Goal: Task Accomplishment & Management: Use online tool/utility

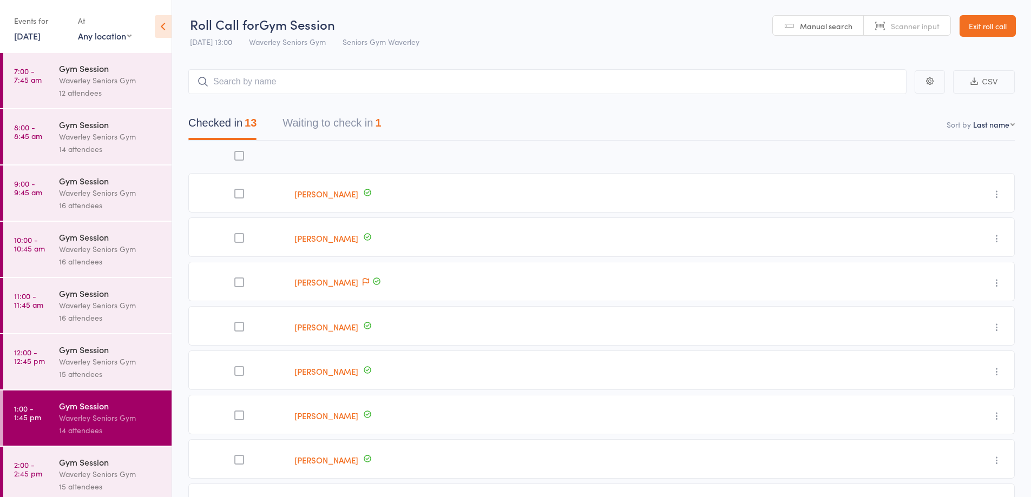
click at [991, 23] on link "Exit roll call" at bounding box center [987, 26] width 56 height 22
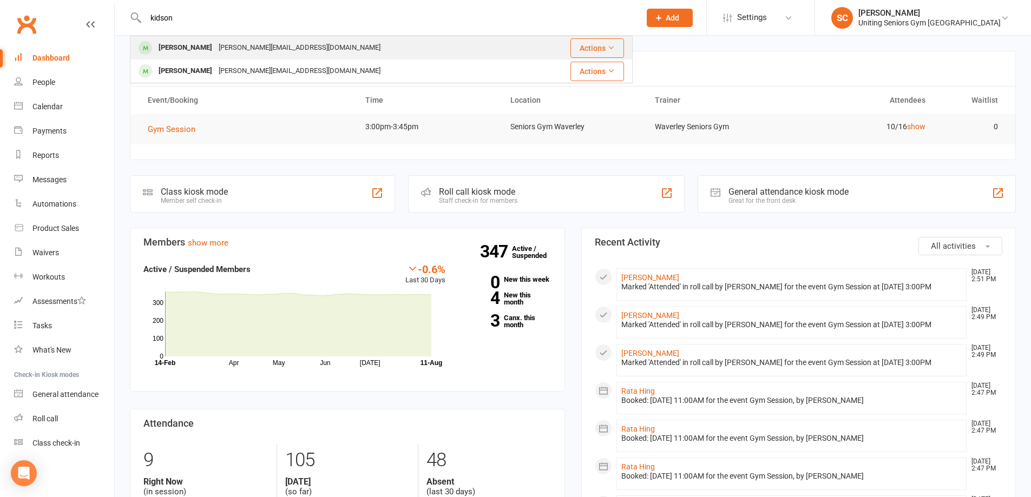
type input "kidson"
click at [298, 49] on div "[PERSON_NAME] [PERSON_NAME][EMAIL_ADDRESS][DOMAIN_NAME]" at bounding box center [332, 48] width 403 height 22
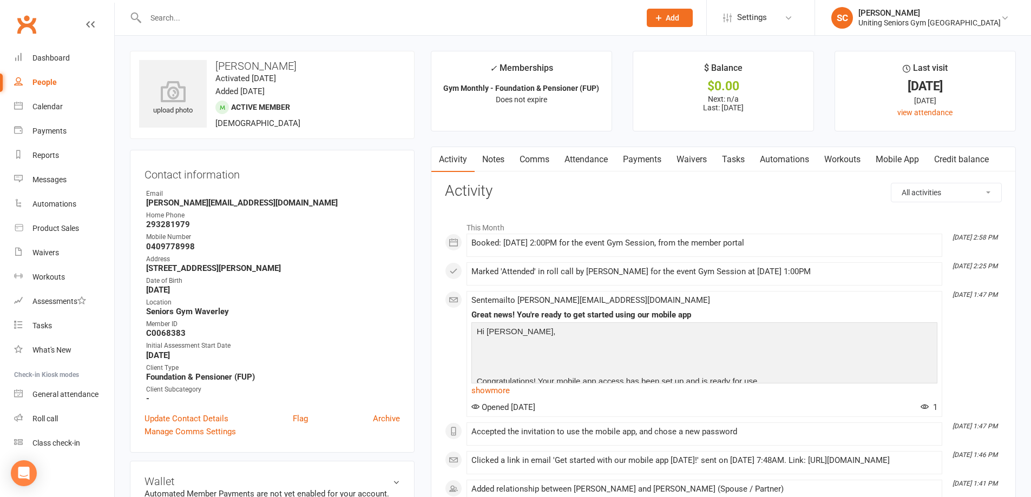
click at [907, 165] on link "Mobile App" at bounding box center [897, 159] width 58 height 25
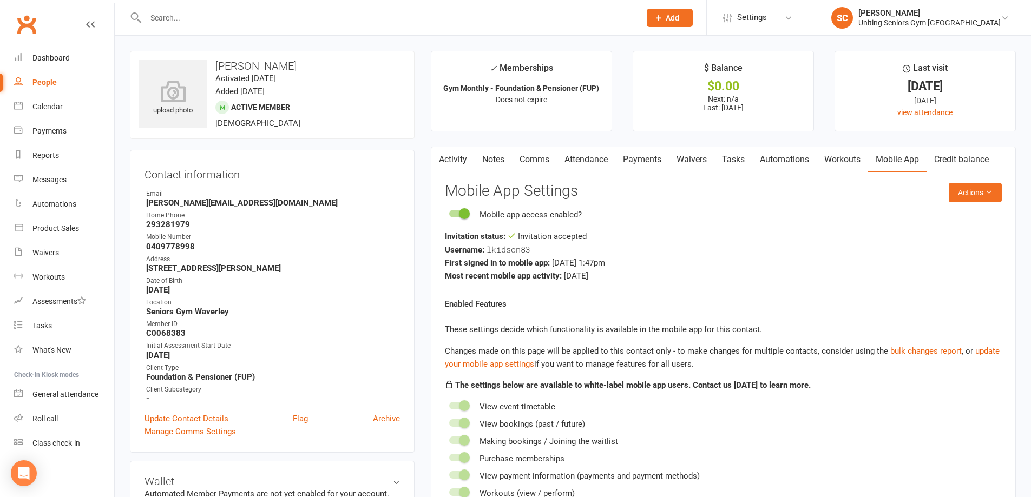
click at [224, 16] on input "text" at bounding box center [387, 17] width 490 height 15
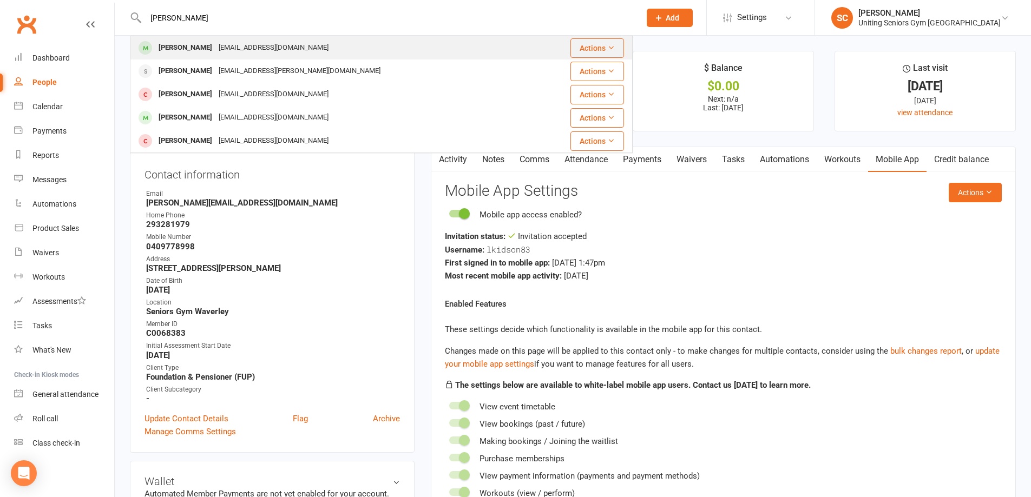
type input "[PERSON_NAME]"
click at [229, 45] on div "[EMAIL_ADDRESS][DOMAIN_NAME]" at bounding box center [273, 48] width 116 height 16
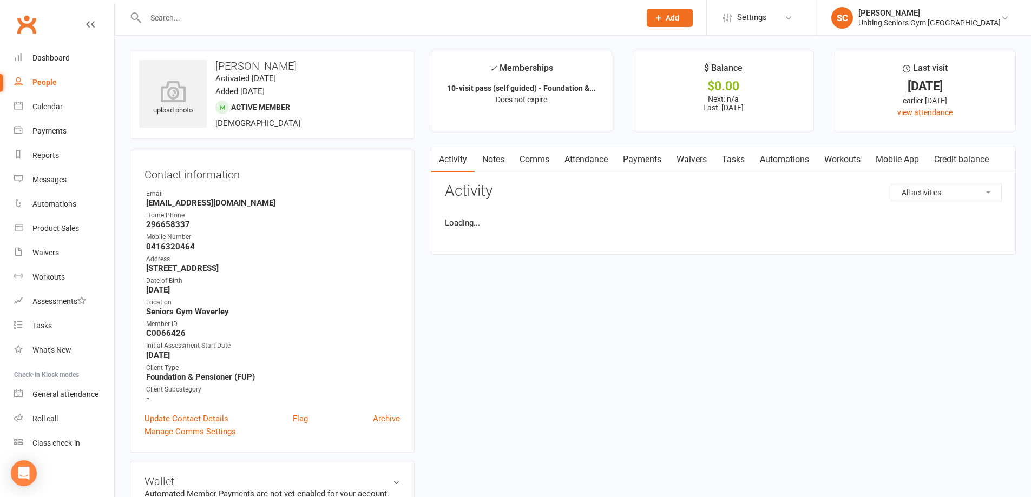
click at [589, 167] on link "Attendance" at bounding box center [586, 159] width 58 height 25
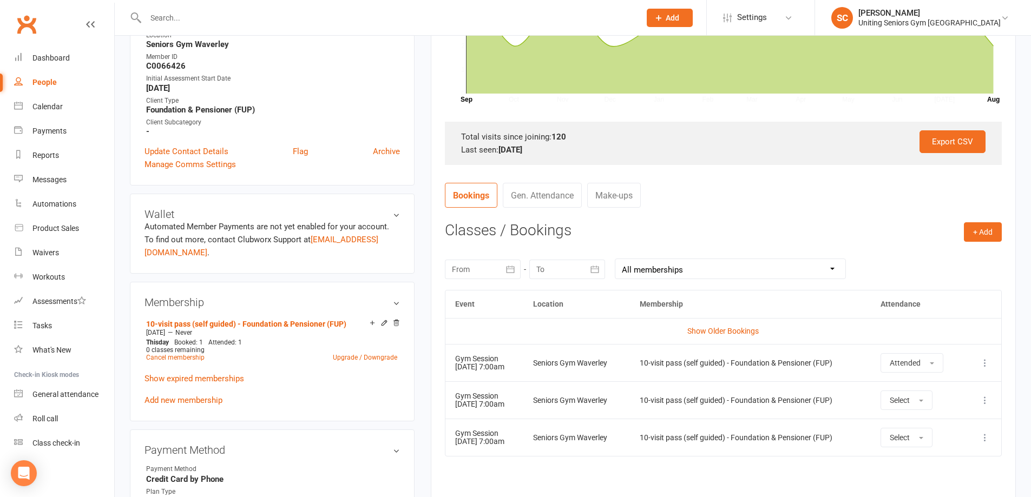
scroll to position [271, 0]
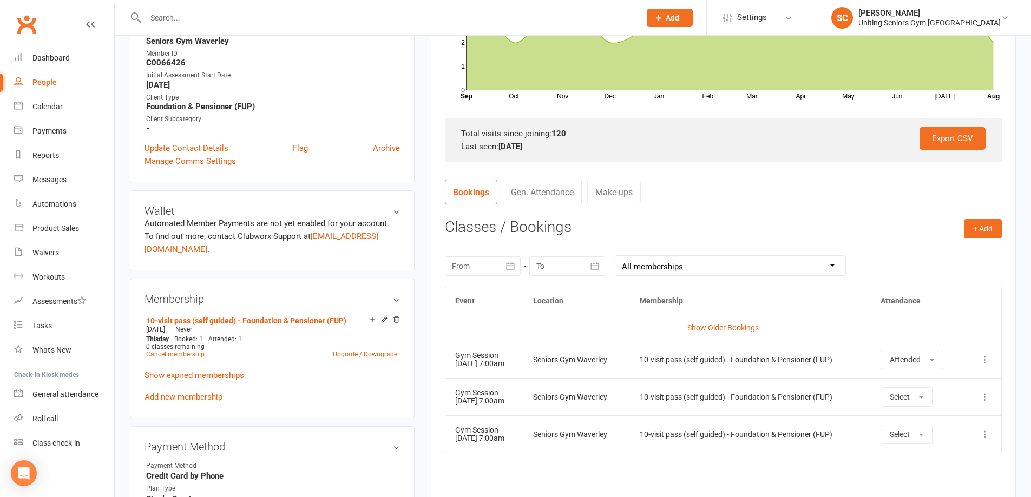
click at [179, 14] on input "text" at bounding box center [387, 17] width 490 height 15
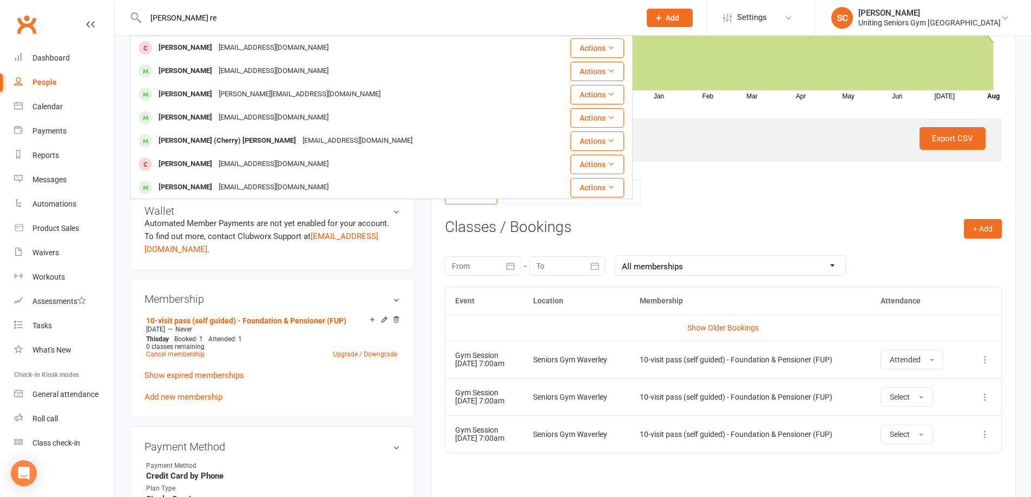
drag, startPoint x: 203, startPoint y: 10, endPoint x: 37, endPoint y: 3, distance: 166.2
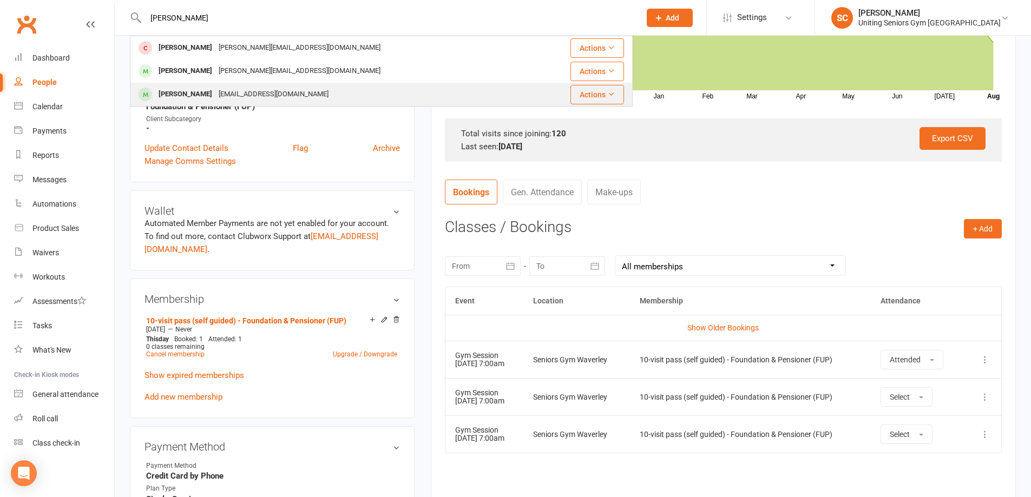
type input "[PERSON_NAME]"
click at [214, 84] on div "[PERSON_NAME] [EMAIL_ADDRESS][DOMAIN_NAME]" at bounding box center [332, 94] width 403 height 22
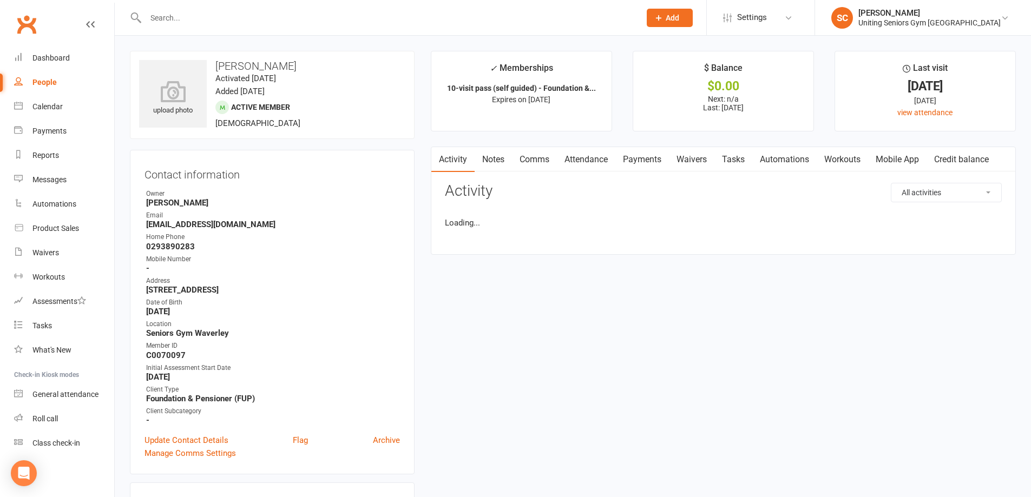
click at [582, 147] on div "Activity Notes Comms Attendance Payments Waivers Tasks Automations Workouts Mob…" at bounding box center [723, 201] width 585 height 108
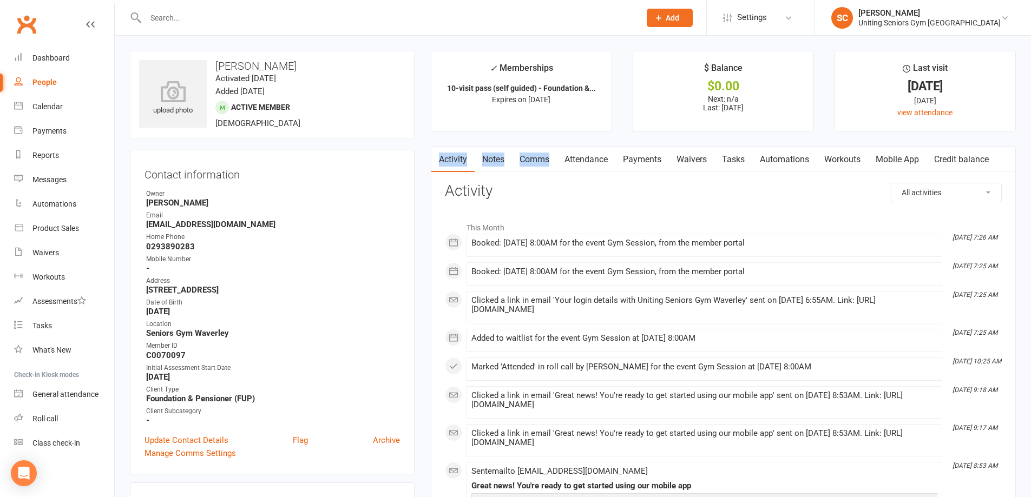
drag, startPoint x: 582, startPoint y: 152, endPoint x: 604, endPoint y: 174, distance: 31.4
click at [583, 153] on link "Attendance" at bounding box center [586, 159] width 58 height 25
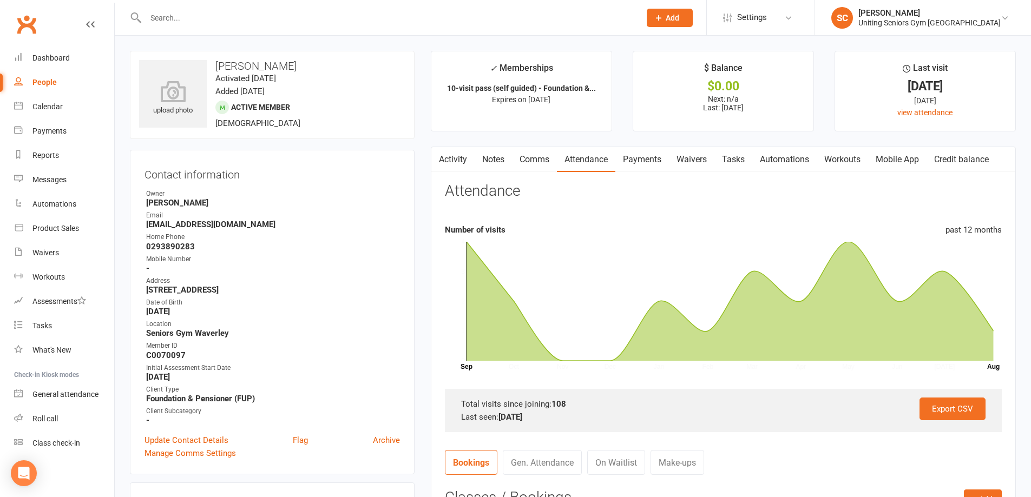
click at [632, 211] on section "Attendance Number of visits past 12 months Oct Nov Dec Jan Feb Mar Apr May Jun …" at bounding box center [723, 307] width 557 height 249
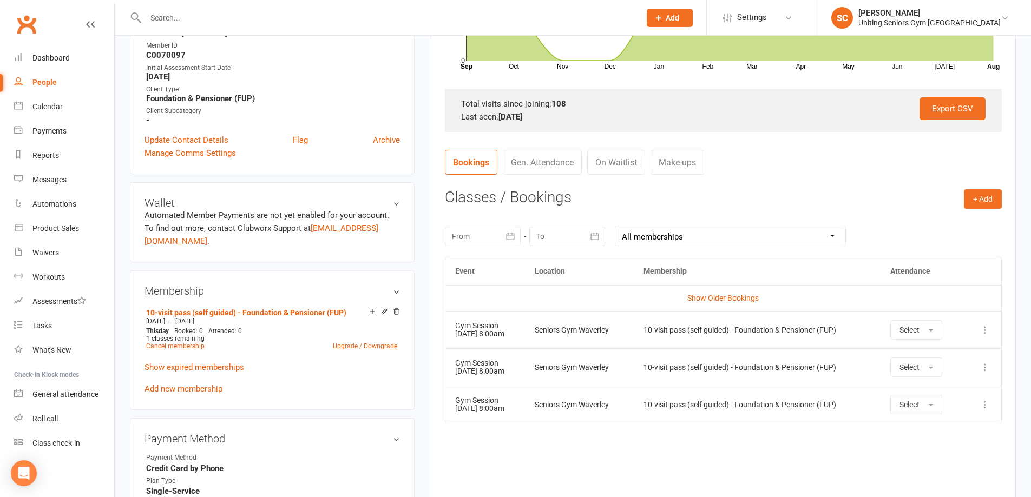
scroll to position [325, 0]
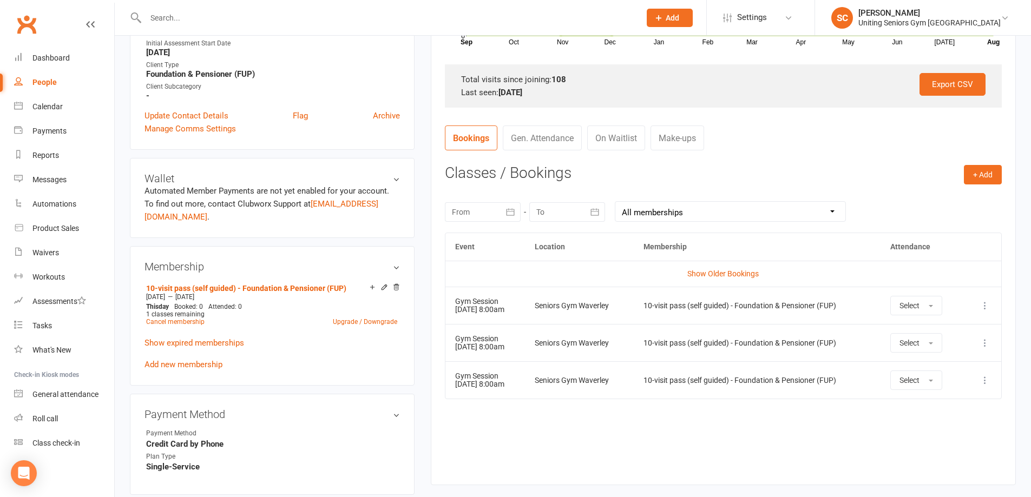
click at [706, 434] on div "Event Location Membership Attendance Show Older Bookings Gym Session [DATE] 8:0…" at bounding box center [723, 351] width 557 height 236
click at [169, 18] on input "text" at bounding box center [387, 17] width 490 height 15
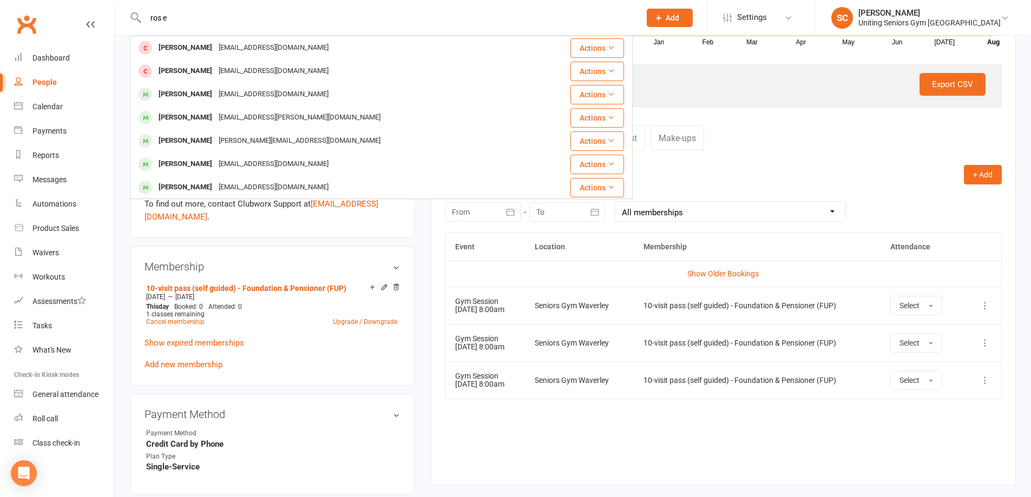
drag, startPoint x: 235, startPoint y: 18, endPoint x: 81, endPoint y: 3, distance: 155.5
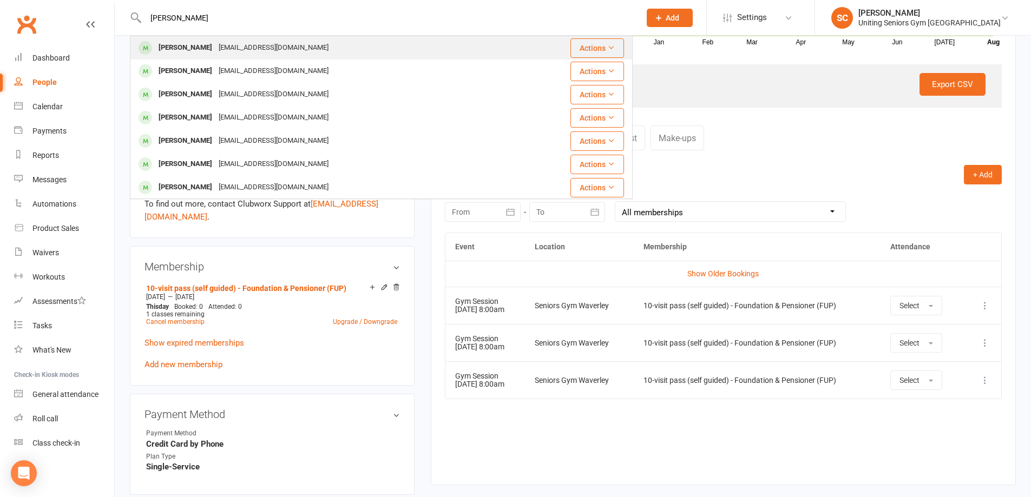
type input "[PERSON_NAME]"
click at [185, 48] on div "[PERSON_NAME]" at bounding box center [185, 48] width 60 height 16
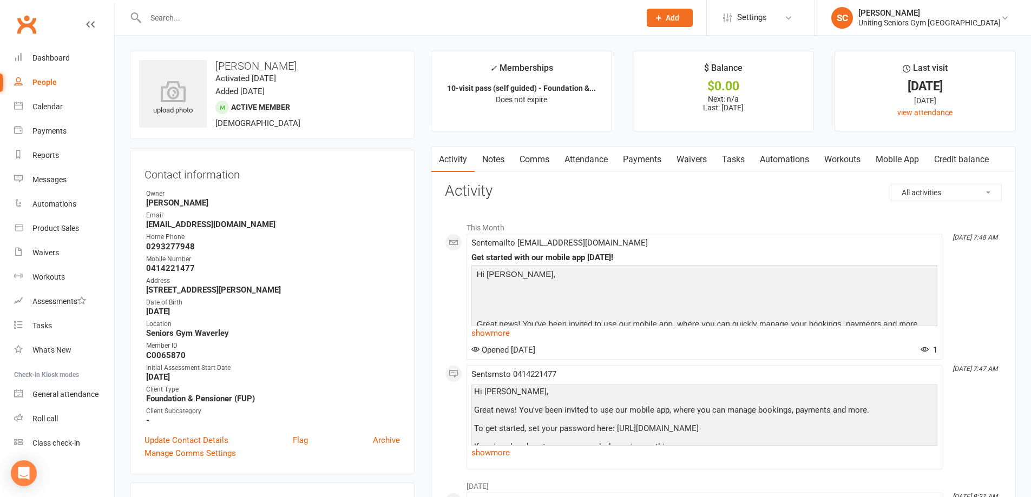
click at [590, 157] on link "Attendance" at bounding box center [586, 159] width 58 height 25
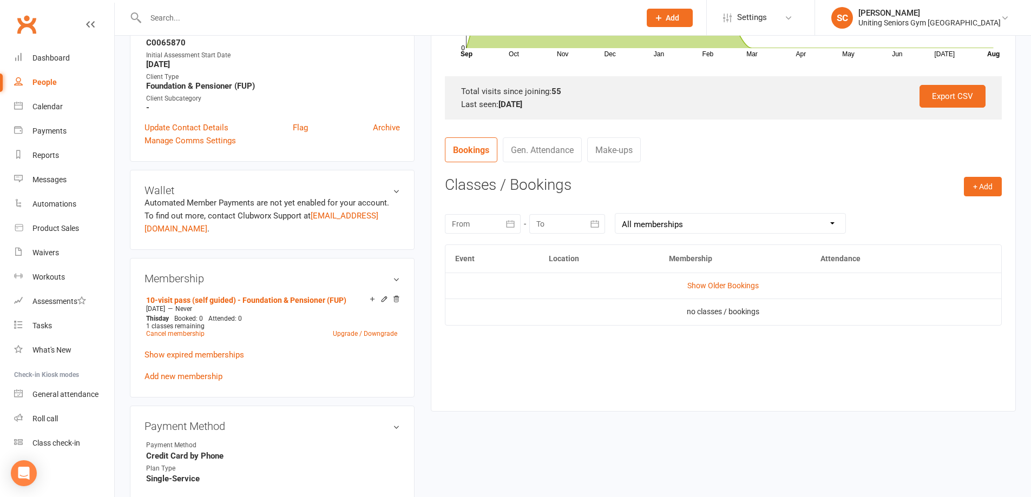
scroll to position [325, 0]
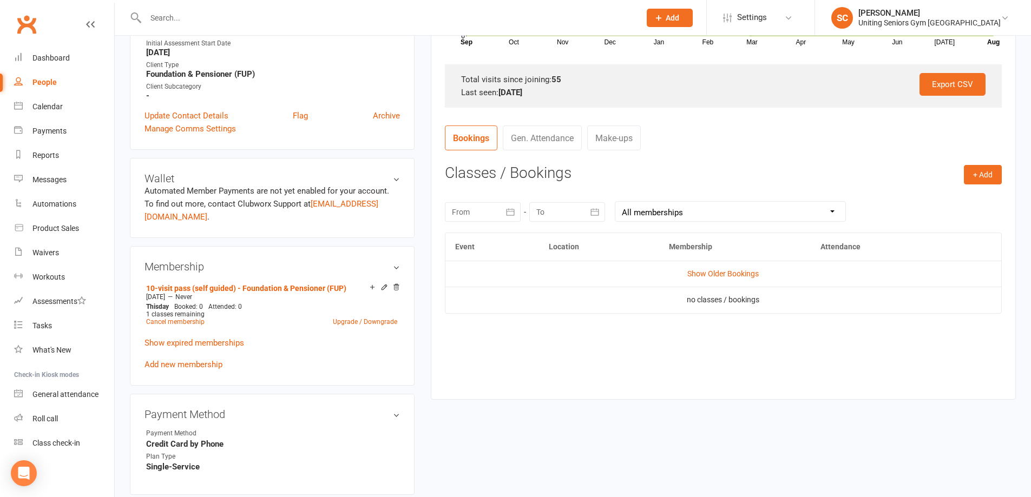
click at [195, 21] on input "text" at bounding box center [387, 17] width 490 height 15
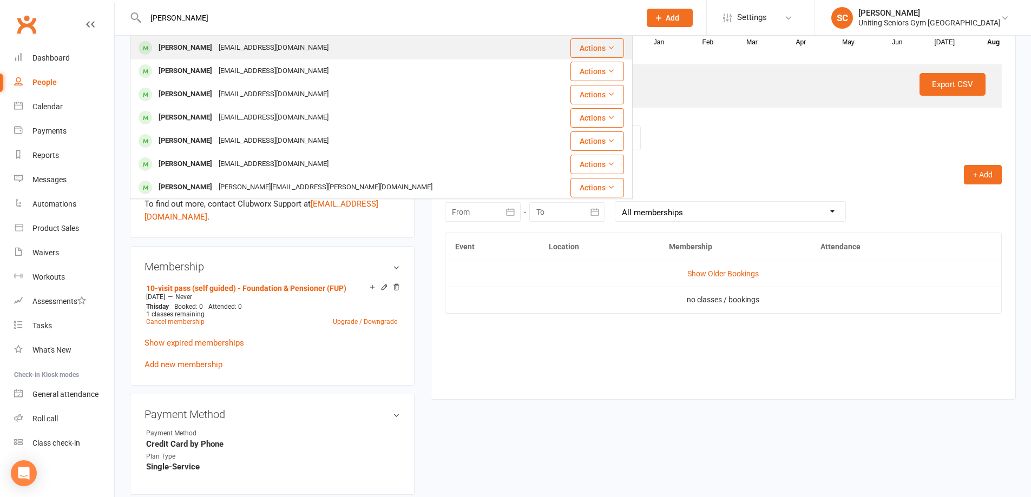
type input "[PERSON_NAME]"
click at [215, 43] on div "[EMAIL_ADDRESS][DOMAIN_NAME]" at bounding box center [273, 48] width 116 height 16
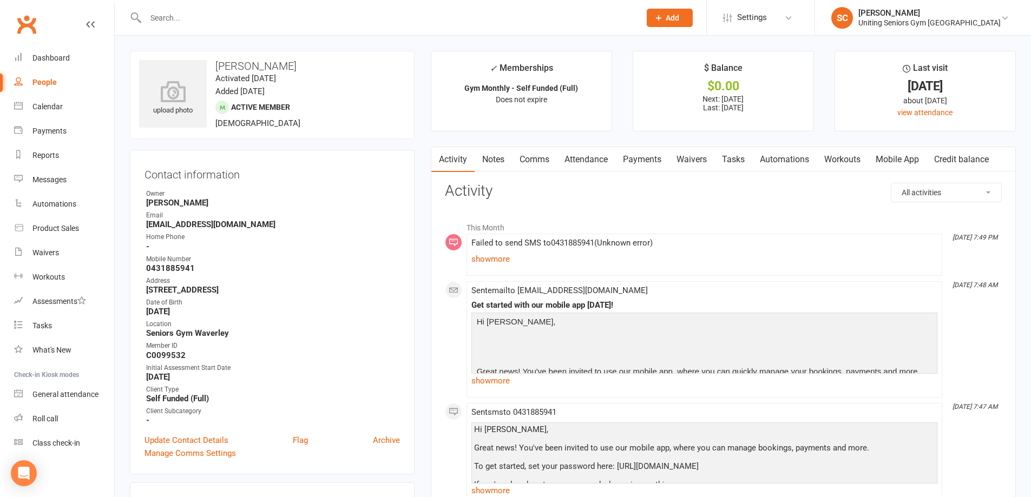
click at [601, 164] on link "Attendance" at bounding box center [586, 159] width 58 height 25
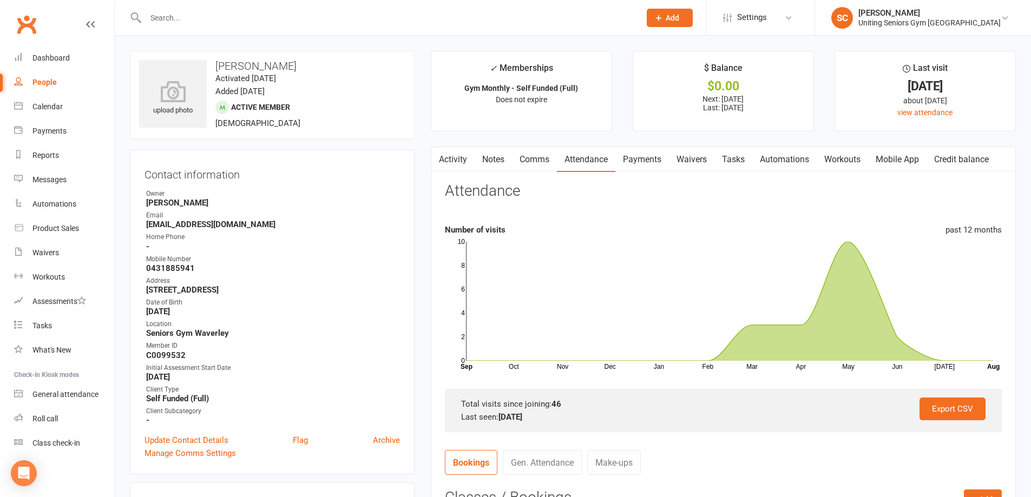
click at [223, 24] on input "text" at bounding box center [387, 17] width 490 height 15
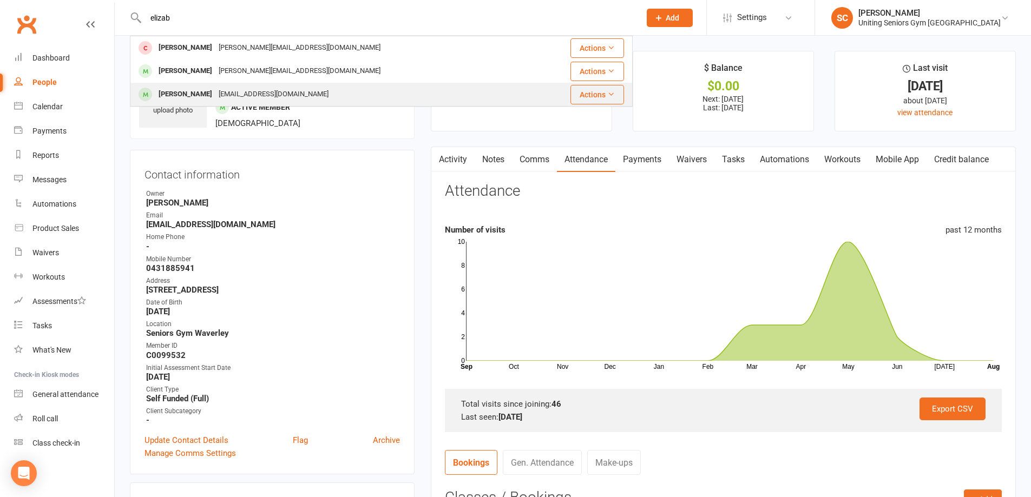
type input "elizab"
click at [236, 90] on div "[EMAIL_ADDRESS][DOMAIN_NAME]" at bounding box center [273, 95] width 116 height 16
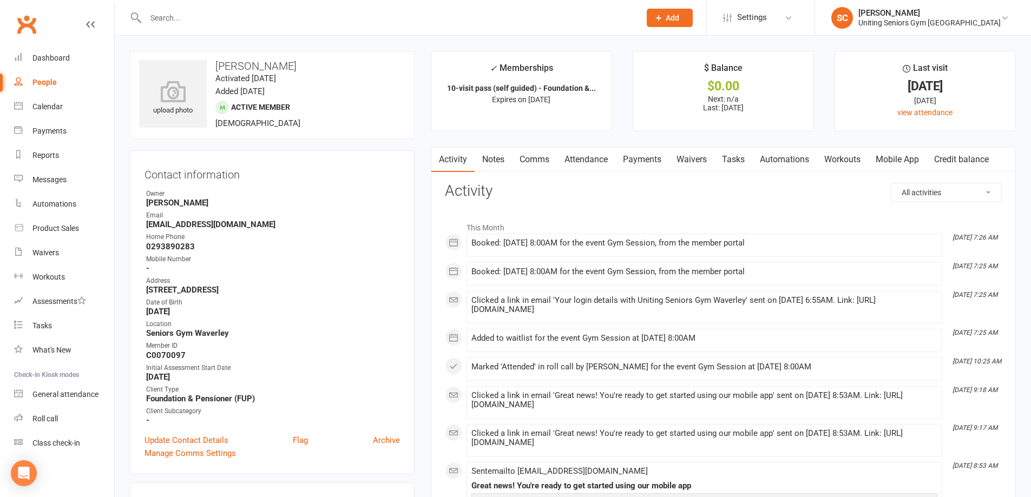
click at [612, 163] on link "Attendance" at bounding box center [586, 159] width 58 height 25
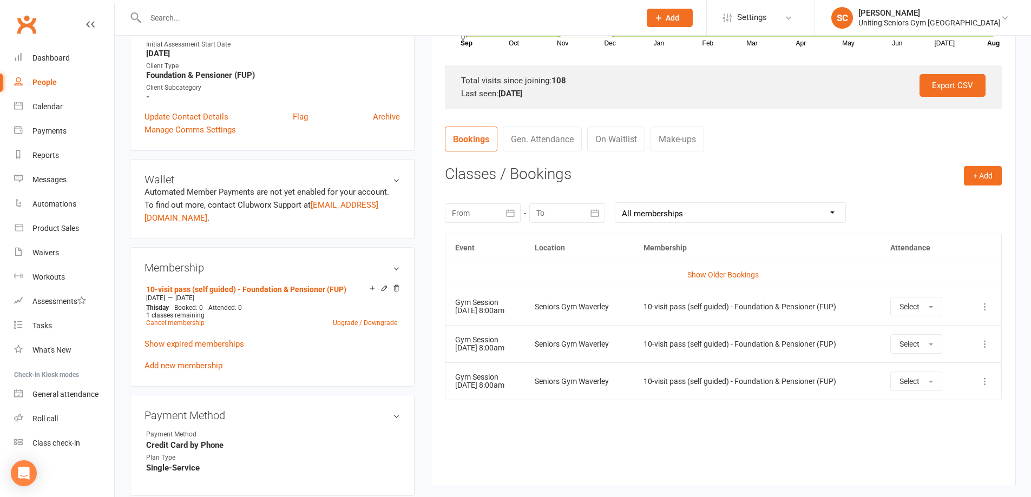
scroll to position [325, 0]
click at [386, 16] on input "text" at bounding box center [387, 17] width 490 height 15
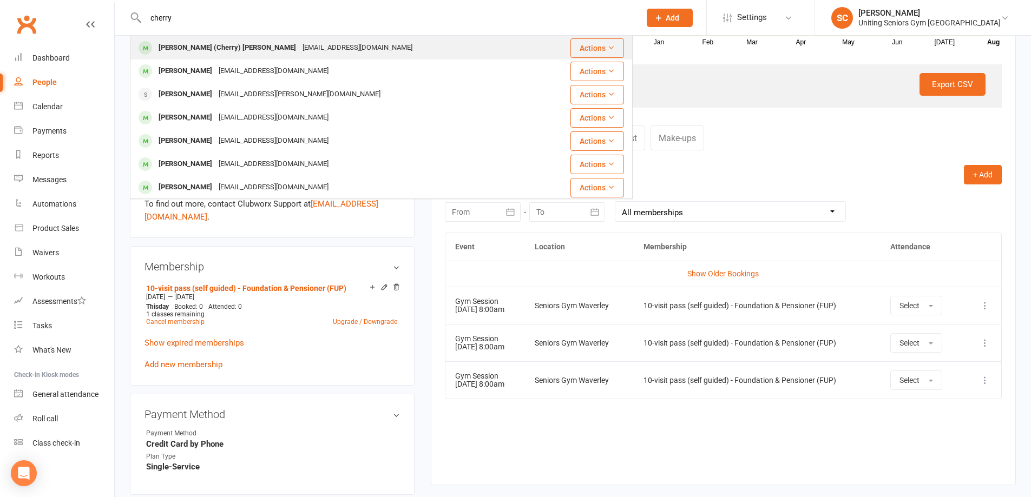
type input "cherry"
drag, startPoint x: 272, startPoint y: 45, endPoint x: 295, endPoint y: 48, distance: 22.9
click at [299, 44] on div "[EMAIL_ADDRESS][DOMAIN_NAME]" at bounding box center [357, 48] width 116 height 16
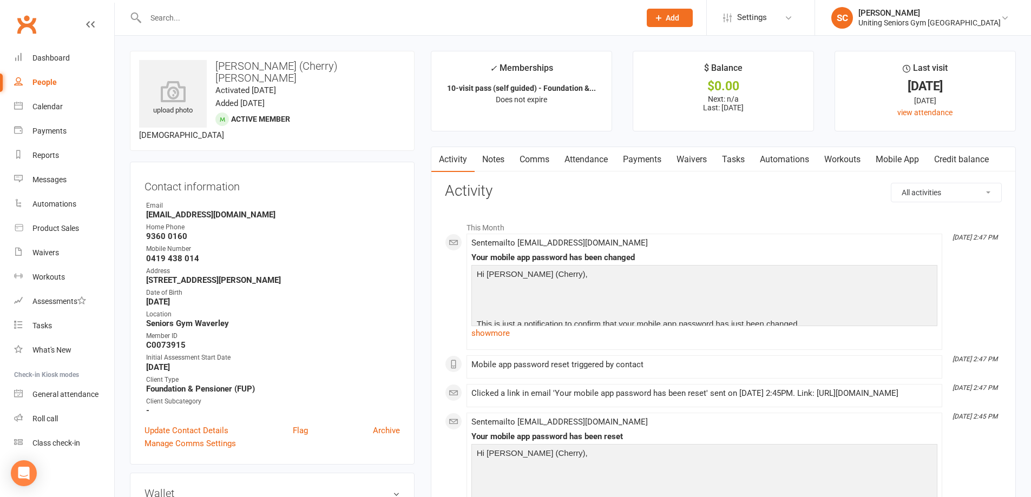
click at [898, 162] on link "Mobile App" at bounding box center [897, 159] width 58 height 25
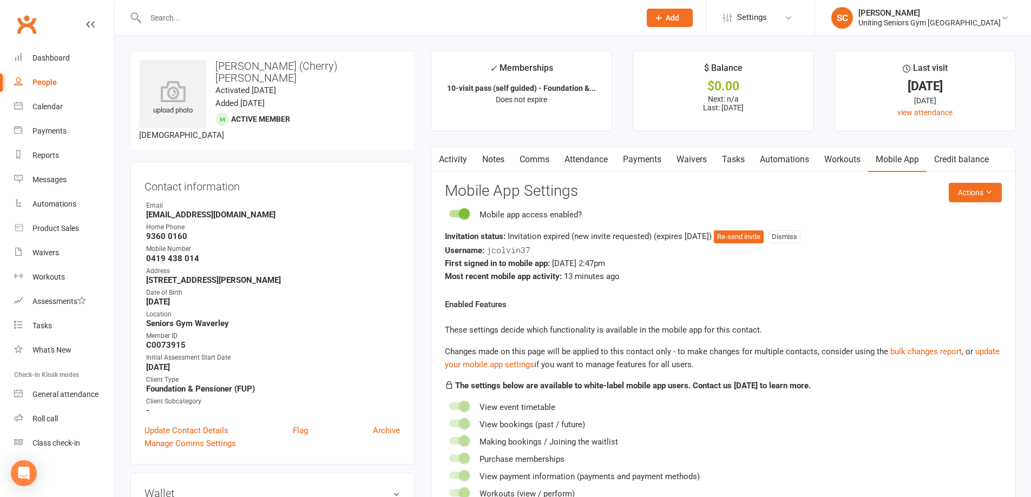
scroll to position [54, 0]
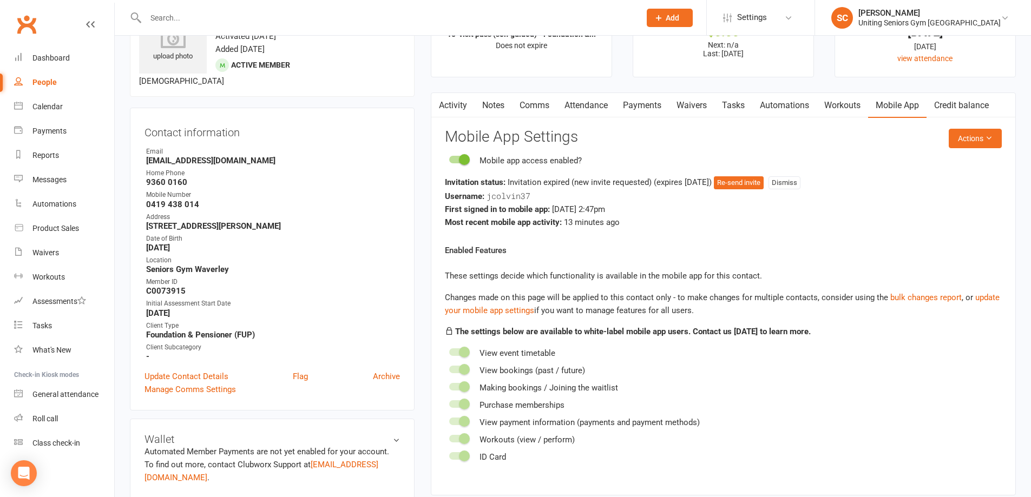
click at [209, 22] on input "text" at bounding box center [387, 17] width 490 height 15
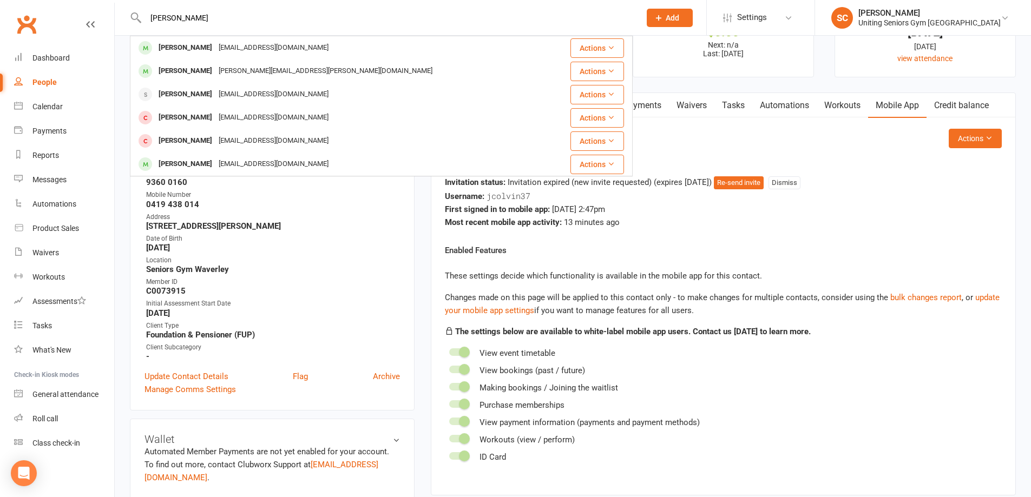
type input "[PERSON_NAME]"
click at [236, 47] on div "[EMAIL_ADDRESS][DOMAIN_NAME]" at bounding box center [273, 48] width 116 height 16
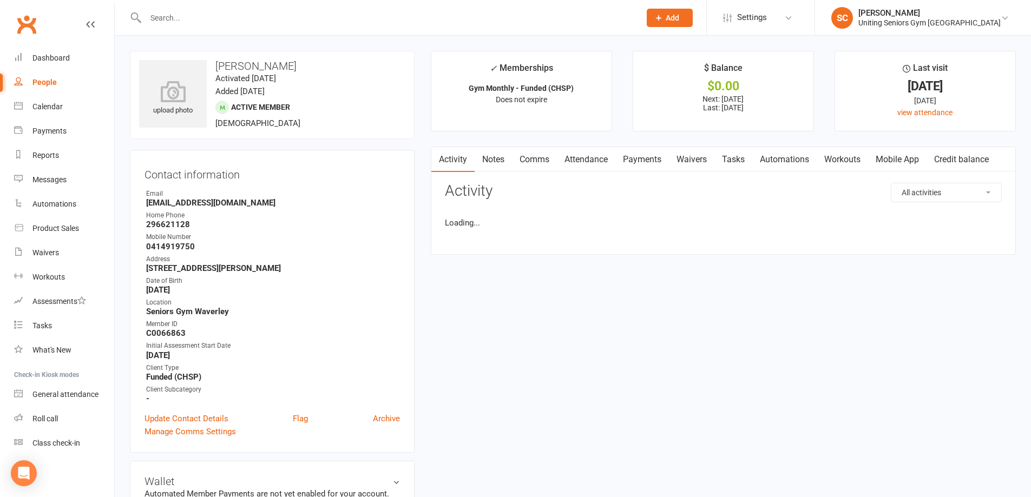
click at [588, 158] on link "Attendance" at bounding box center [586, 159] width 58 height 25
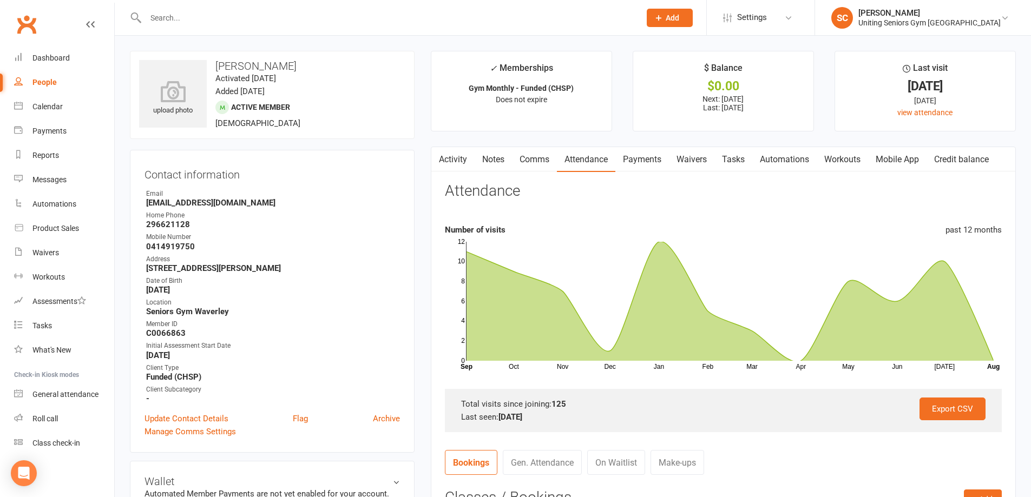
scroll to position [271, 0]
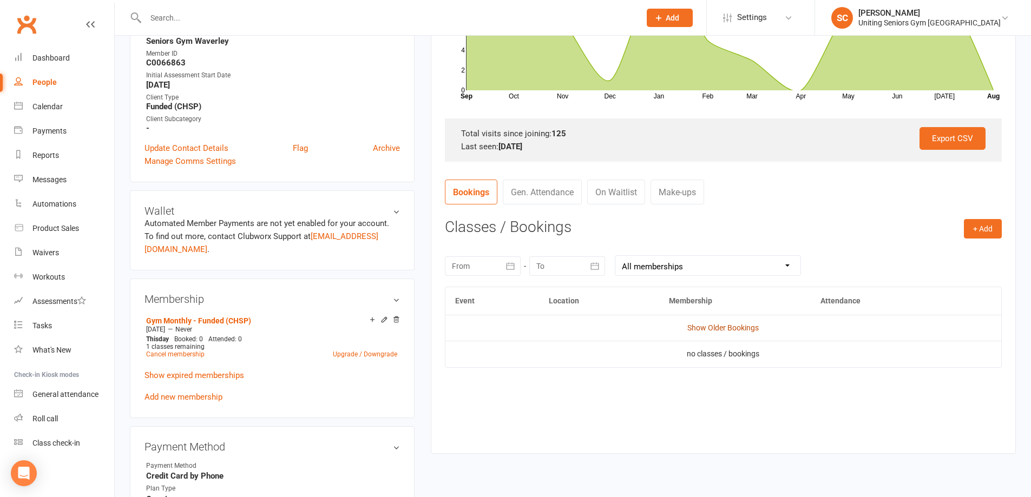
click at [729, 325] on link "Show Older Bookings" at bounding box center [722, 328] width 71 height 9
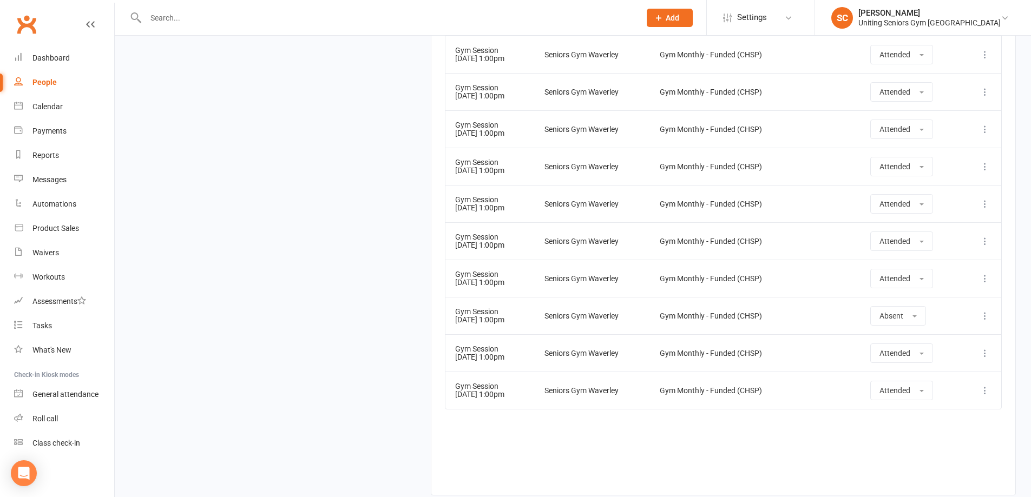
scroll to position [5235, 0]
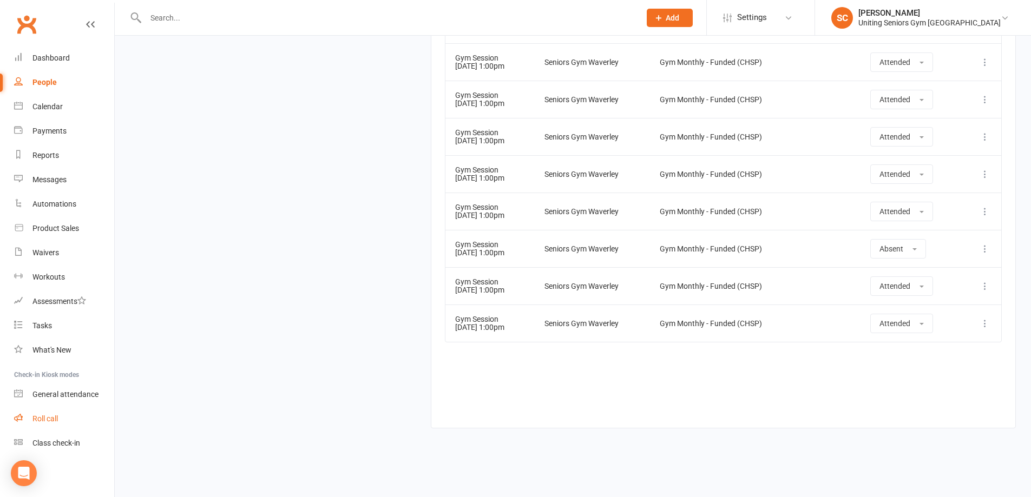
click at [45, 423] on div "Roll call" at bounding box center [44, 418] width 25 height 9
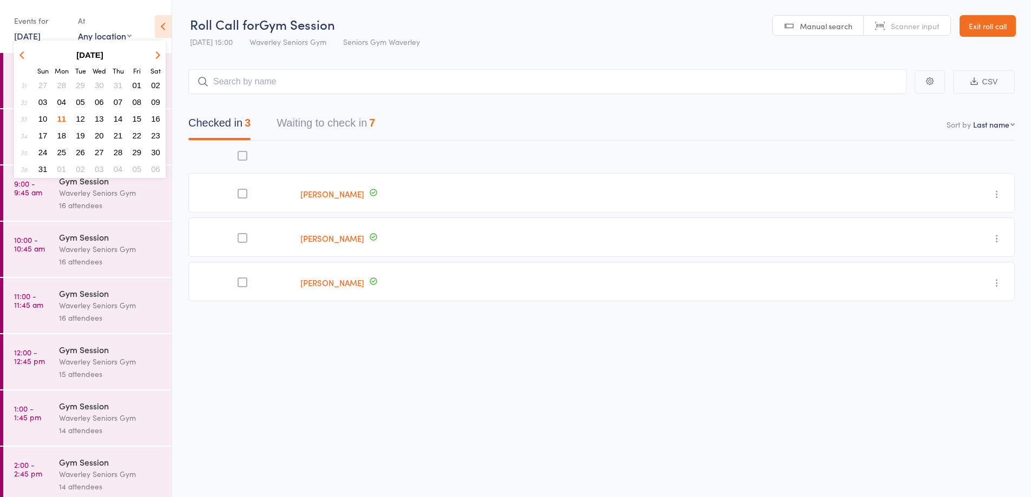
click at [117, 100] on span "07" at bounding box center [118, 101] width 9 height 9
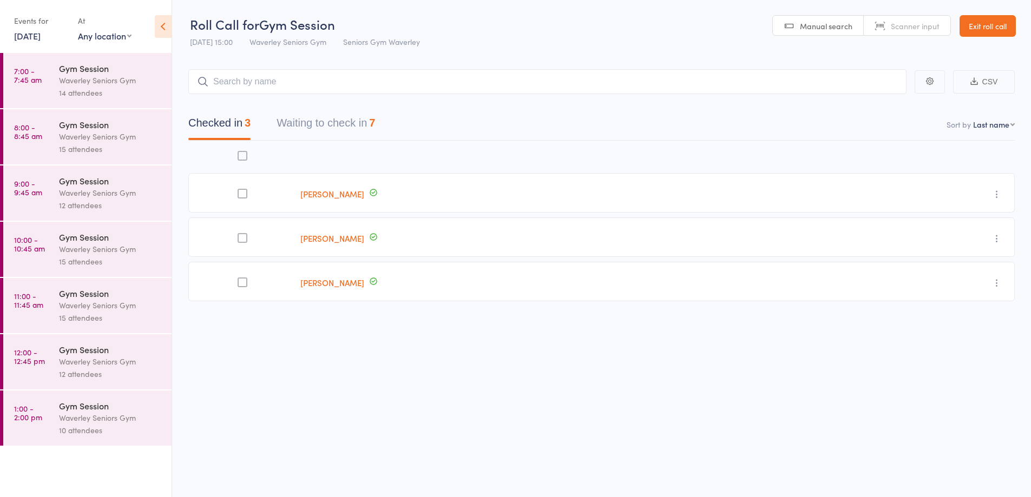
click at [61, 83] on div "Waverley Seniors Gym" at bounding box center [110, 80] width 103 height 12
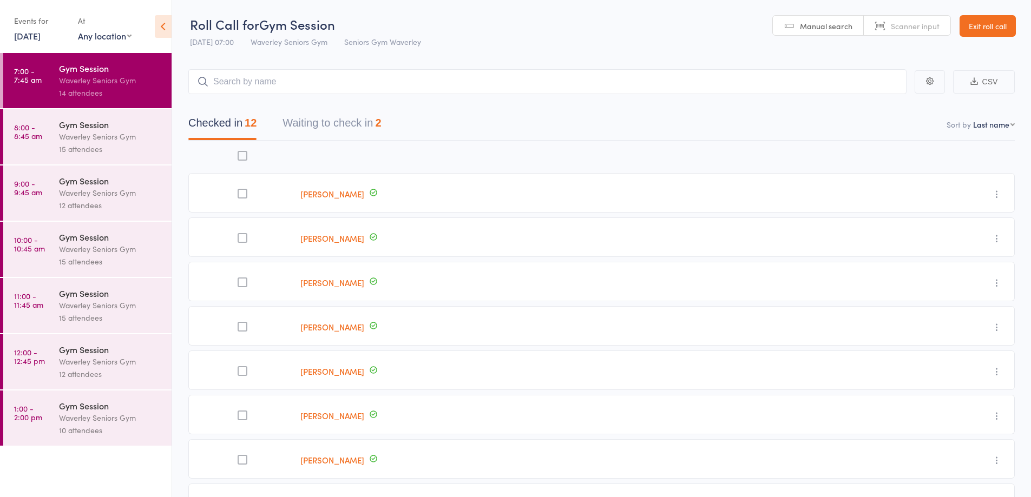
click at [367, 128] on button "Waiting to check in 2" at bounding box center [331, 125] width 98 height 29
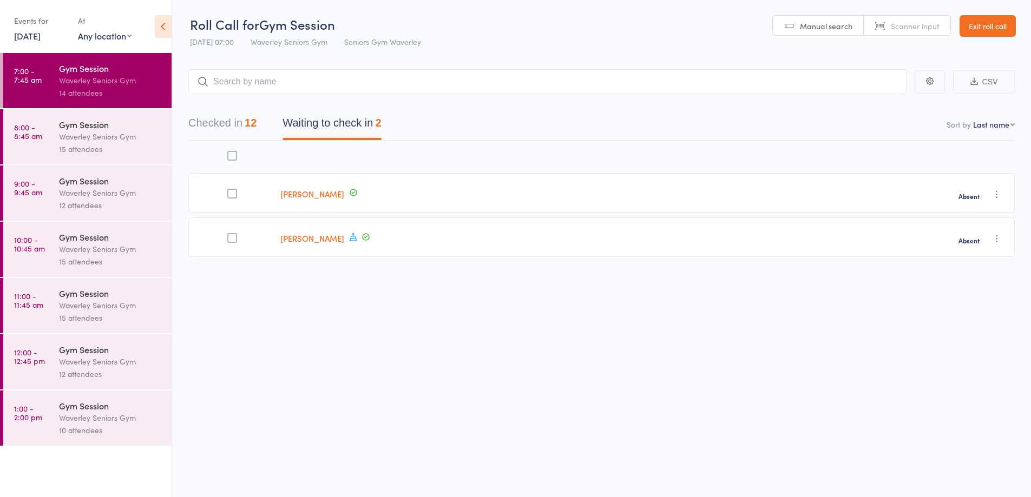
click at [227, 126] on button "Checked in 12" at bounding box center [222, 125] width 68 height 29
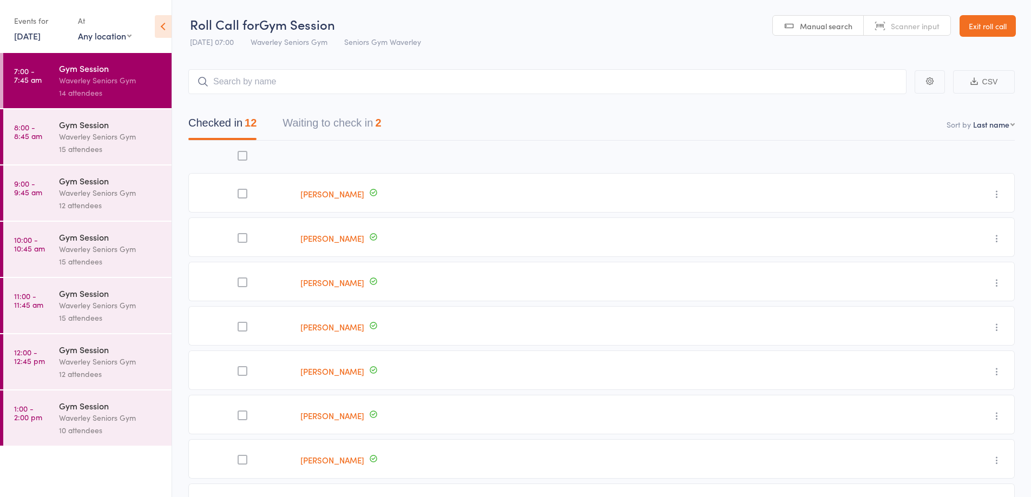
click at [110, 127] on div "Gym Session" at bounding box center [110, 124] width 103 height 12
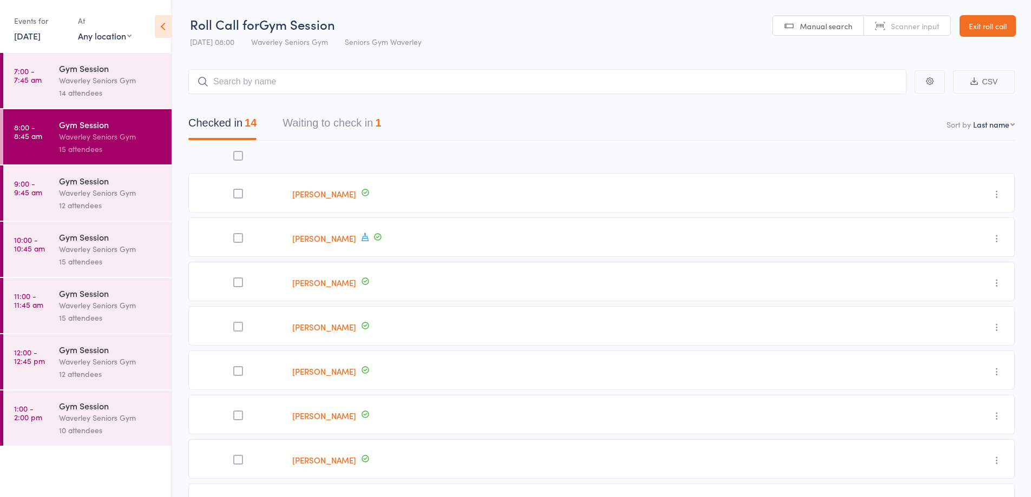
click at [85, 194] on div "Waverley Seniors Gym" at bounding box center [110, 193] width 103 height 12
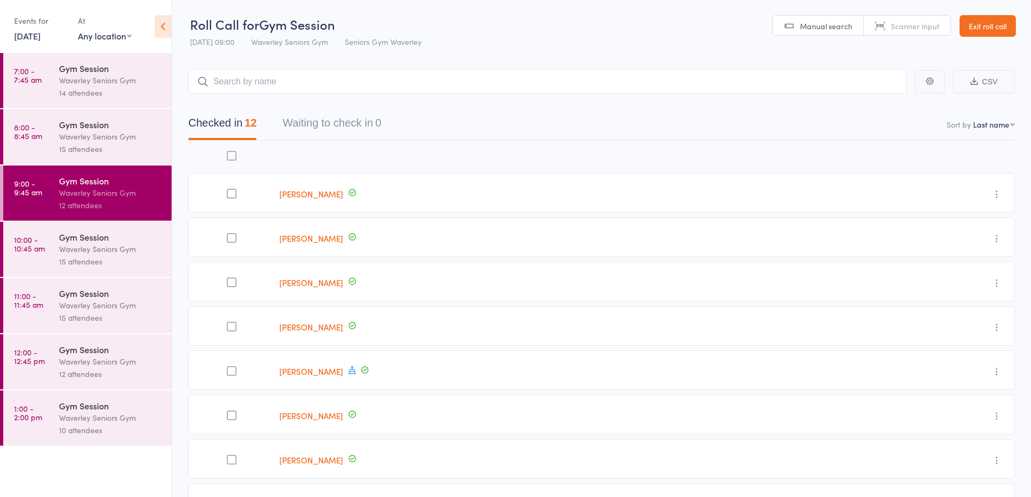
click at [80, 243] on div "Waverley Seniors Gym" at bounding box center [110, 249] width 103 height 12
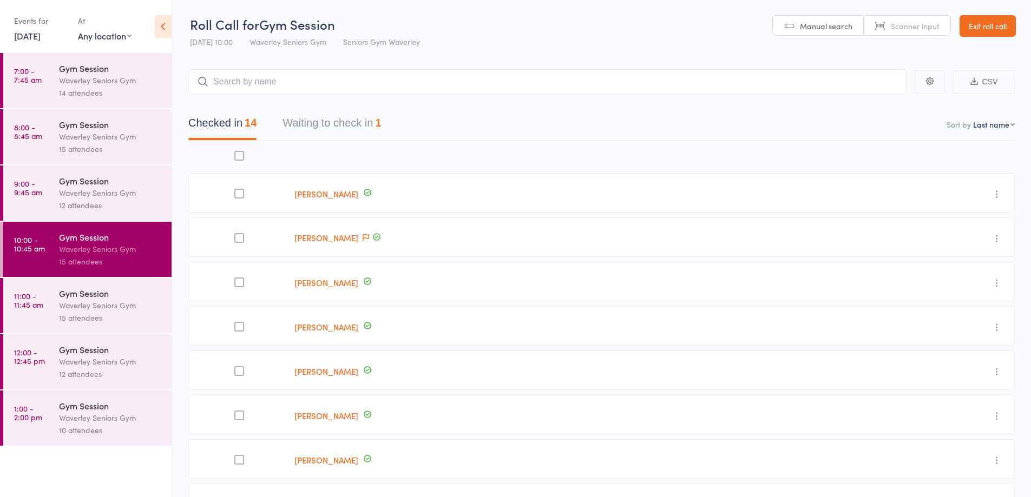
click at [312, 129] on button "Waiting to check in 1" at bounding box center [331, 125] width 98 height 29
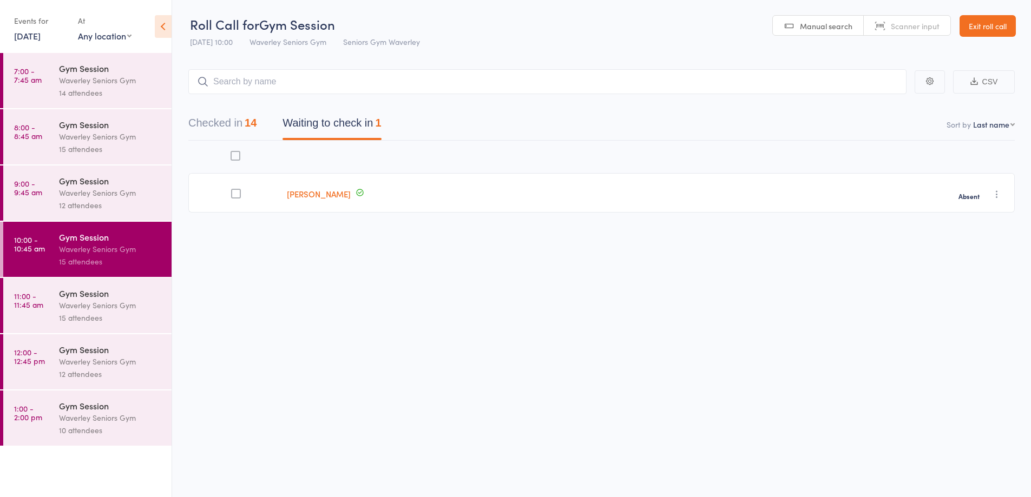
click at [240, 126] on button "Checked in 14" at bounding box center [222, 125] width 68 height 29
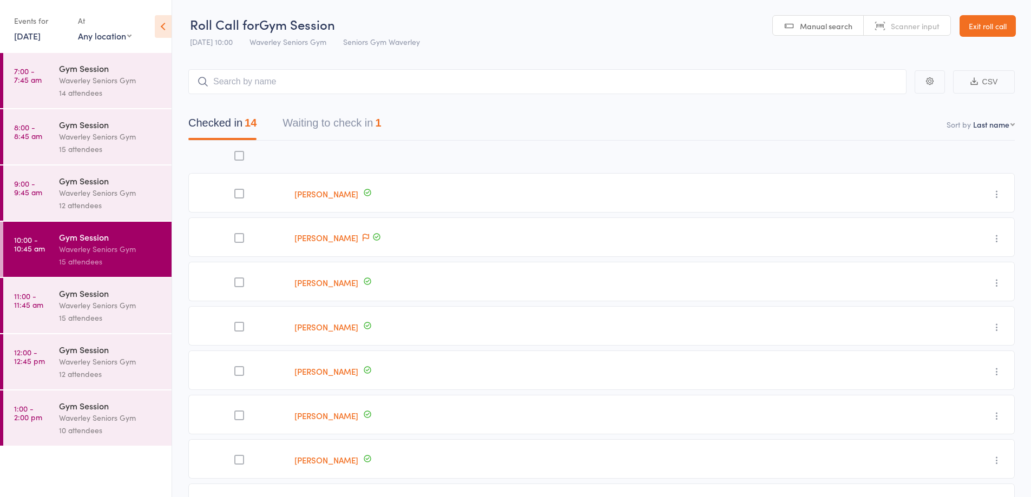
click at [114, 294] on div "Gym Session" at bounding box center [110, 293] width 103 height 12
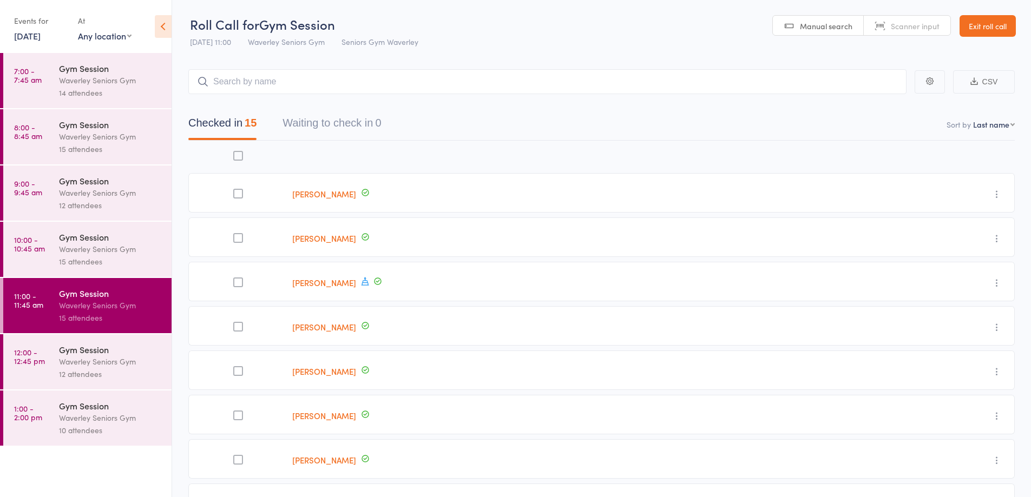
click at [95, 361] on div "Waverley Seniors Gym" at bounding box center [110, 361] width 103 height 12
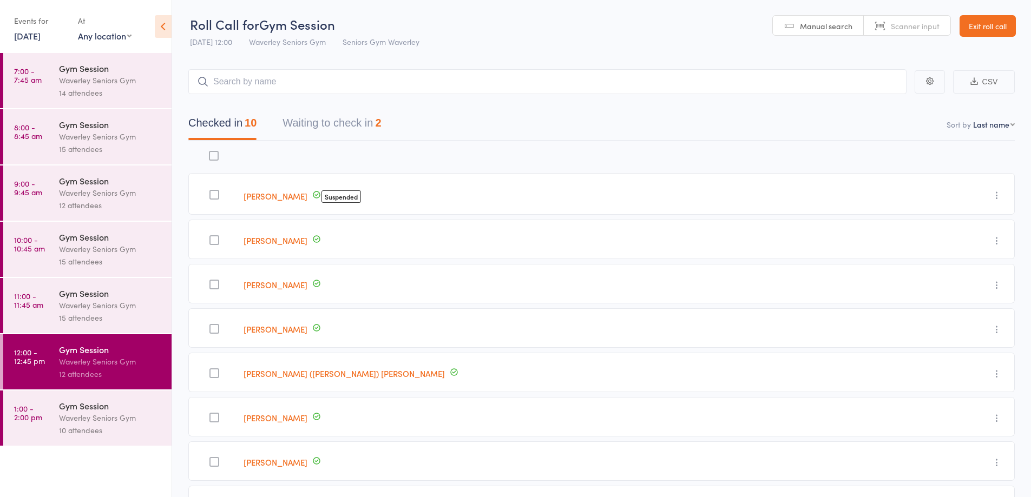
click at [332, 122] on button "Waiting to check in 2" at bounding box center [331, 125] width 98 height 29
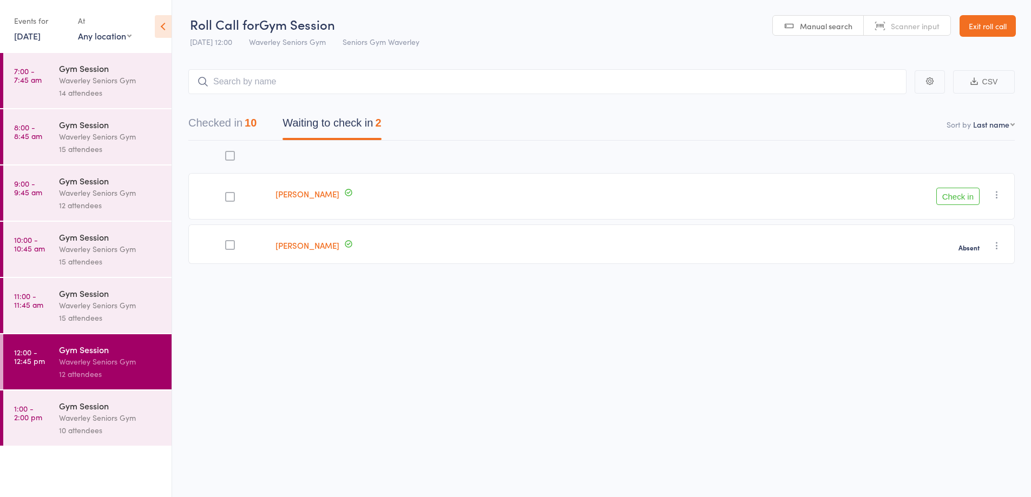
click at [960, 197] on button "Check in" at bounding box center [957, 196] width 43 height 17
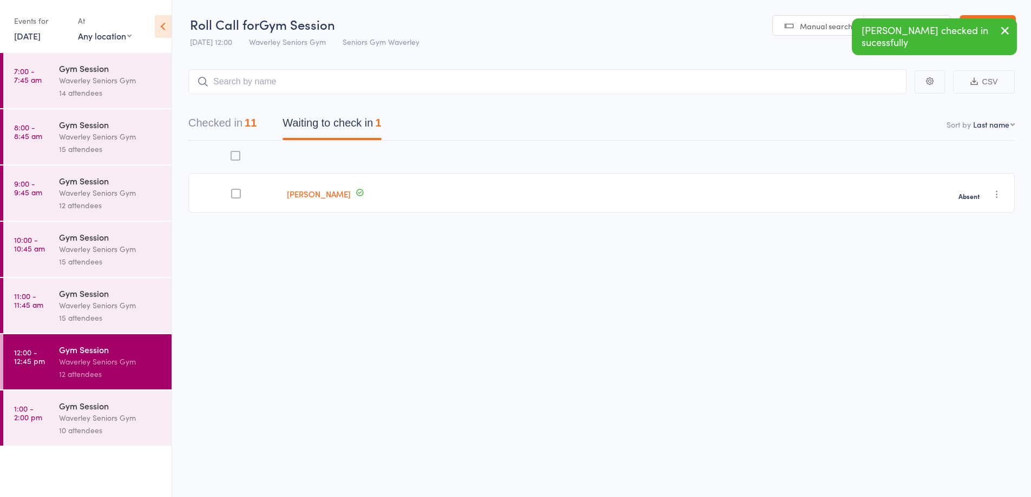
click at [98, 413] on div "Waverley Seniors Gym" at bounding box center [110, 418] width 103 height 12
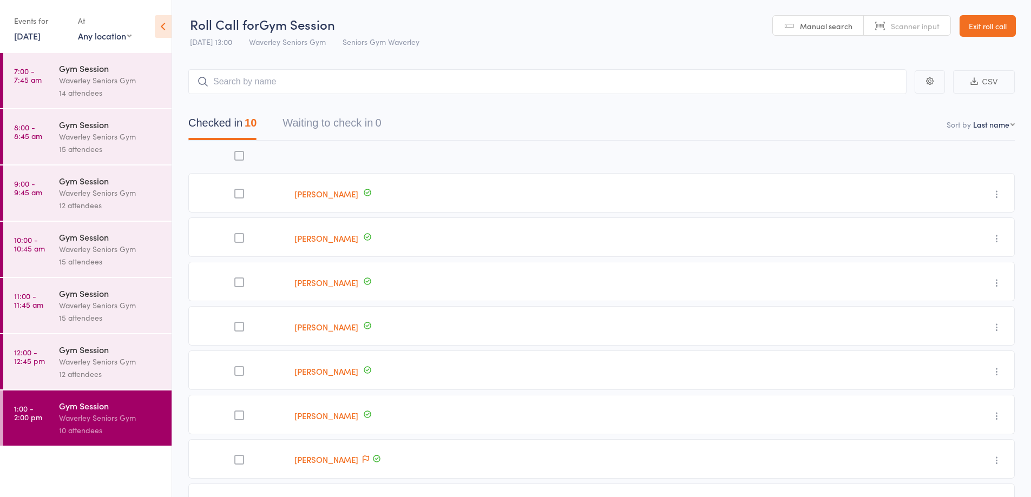
click at [124, 82] on div "Waverley Seniors Gym" at bounding box center [110, 80] width 103 height 12
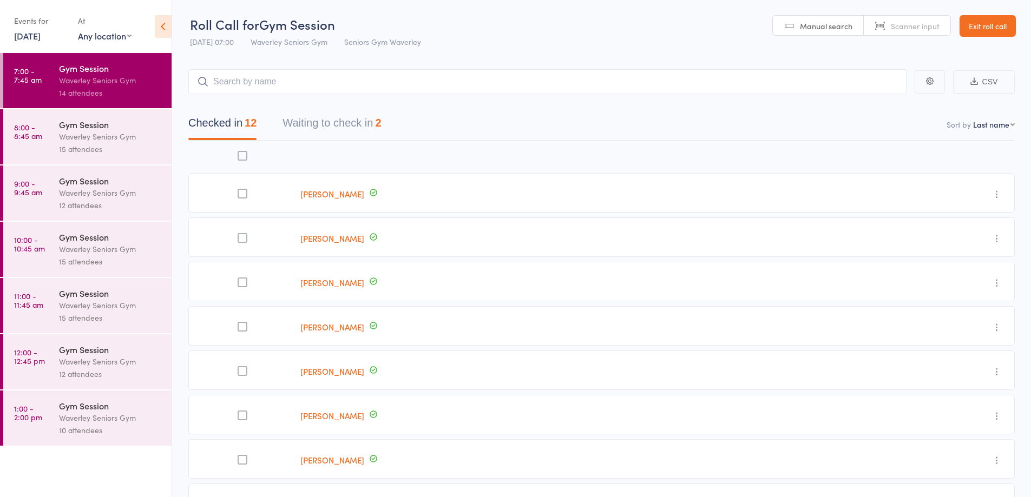
click at [104, 137] on div "Waverley Seniors Gym" at bounding box center [110, 136] width 103 height 12
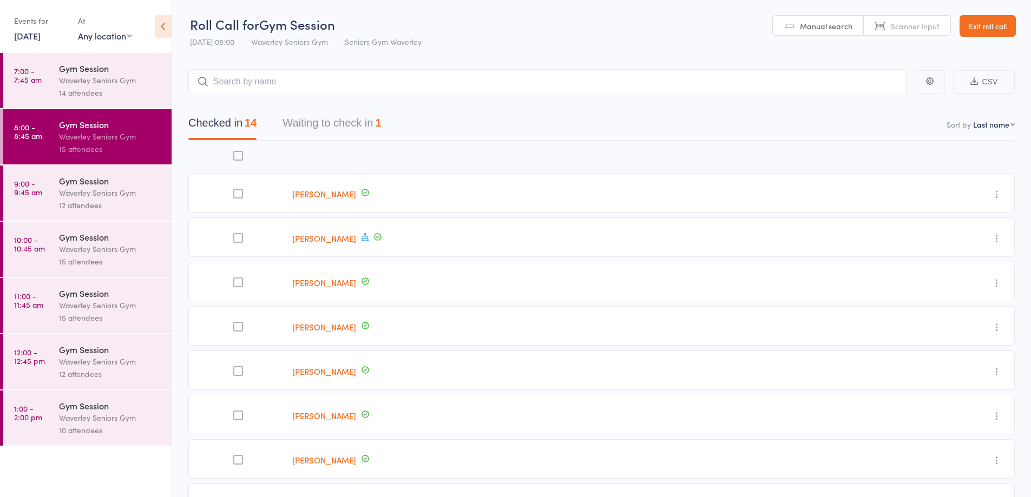
click at [100, 204] on div "12 attendees" at bounding box center [110, 205] width 103 height 12
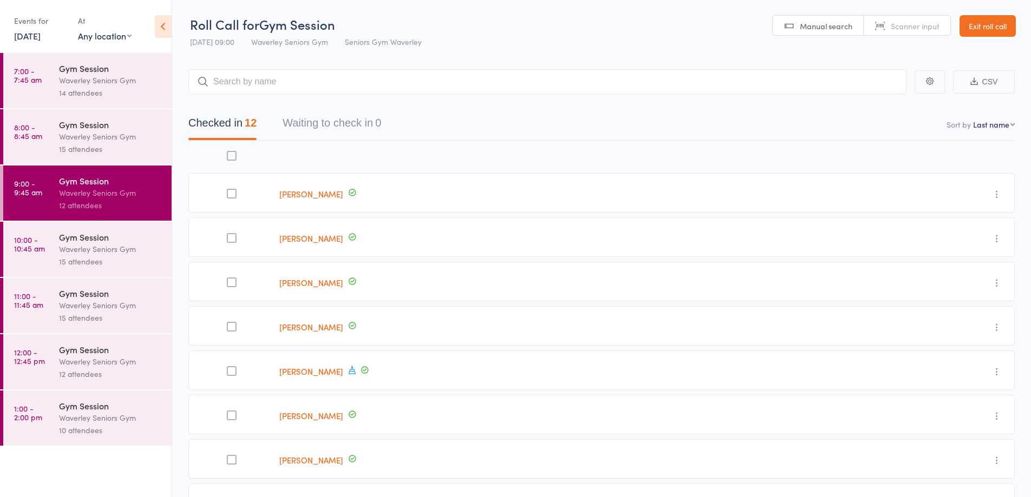
click at [102, 248] on div "Waverley Seniors Gym" at bounding box center [110, 249] width 103 height 12
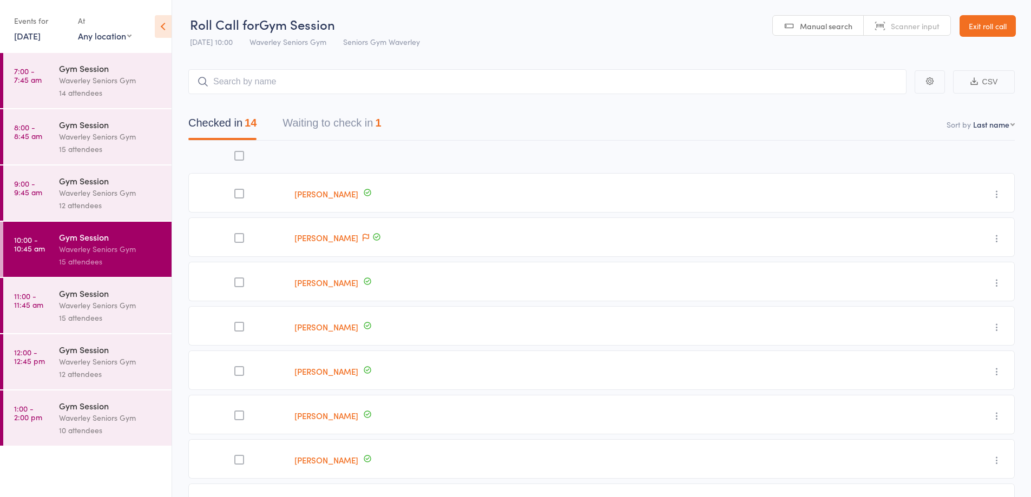
click at [98, 297] on div "Gym Session" at bounding box center [110, 293] width 103 height 12
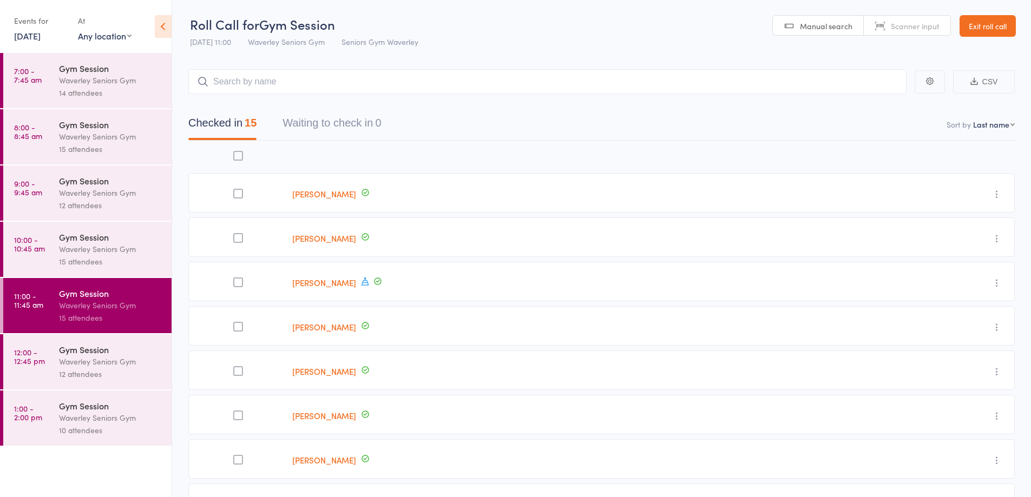
click at [104, 358] on div "Waverley Seniors Gym" at bounding box center [110, 361] width 103 height 12
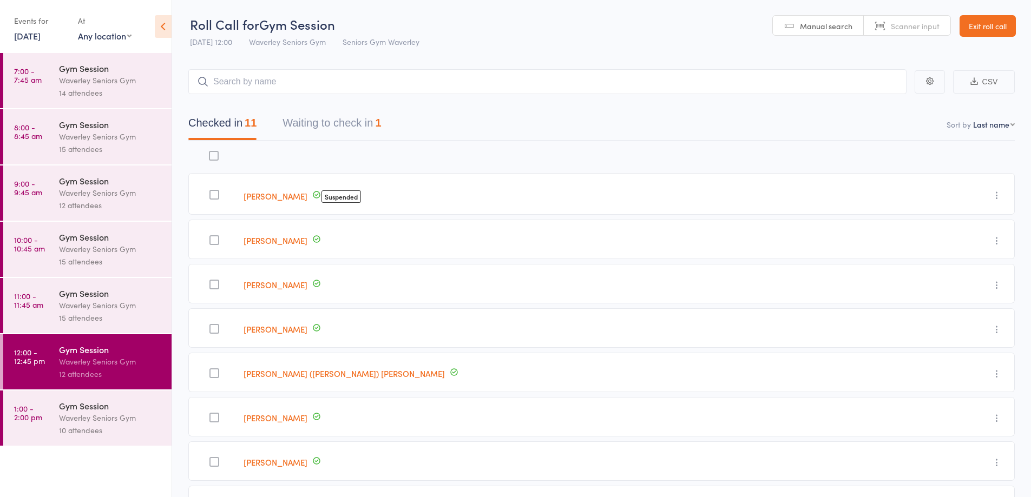
click at [98, 414] on div "Waverley Seniors Gym" at bounding box center [110, 418] width 103 height 12
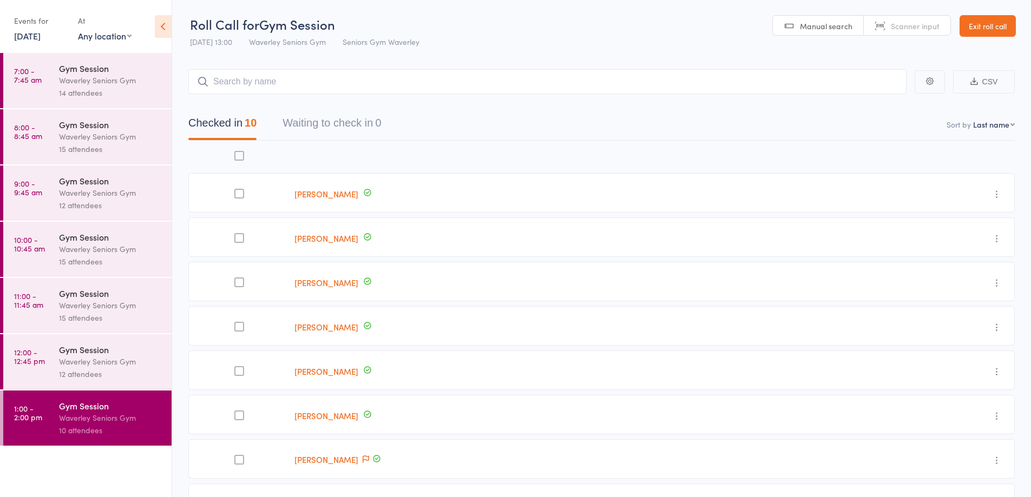
click at [33, 35] on link "7 Aug, 2025" at bounding box center [27, 36] width 27 height 12
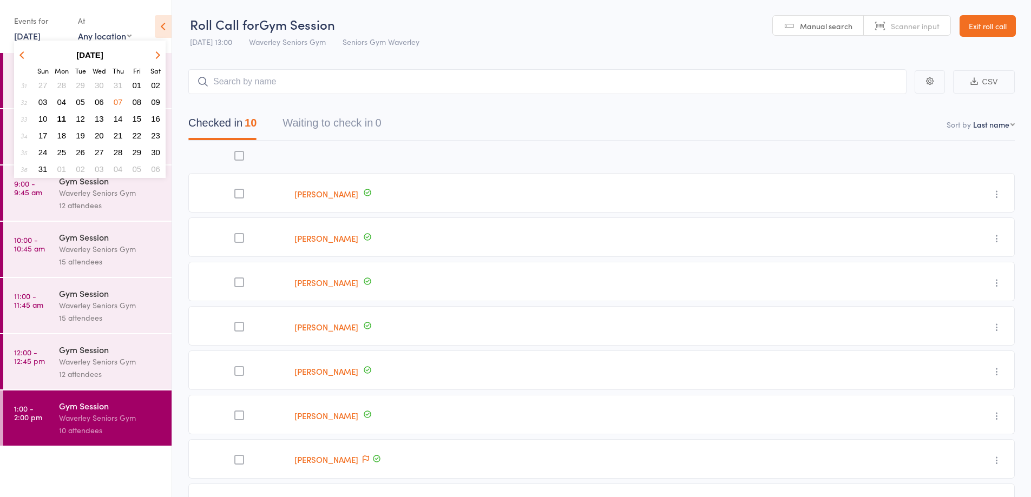
click at [137, 101] on span "08" at bounding box center [137, 101] width 9 height 9
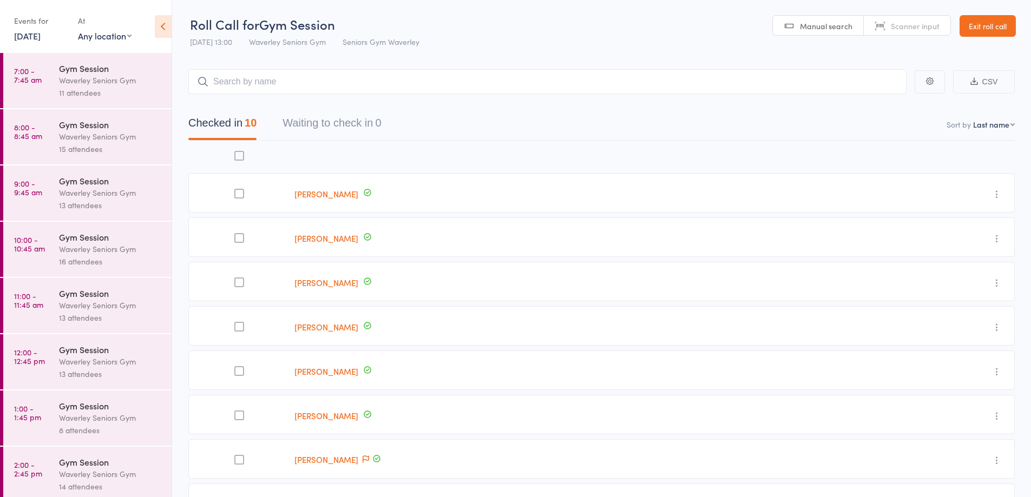
click at [93, 82] on div "Waverley Seniors Gym" at bounding box center [110, 80] width 103 height 12
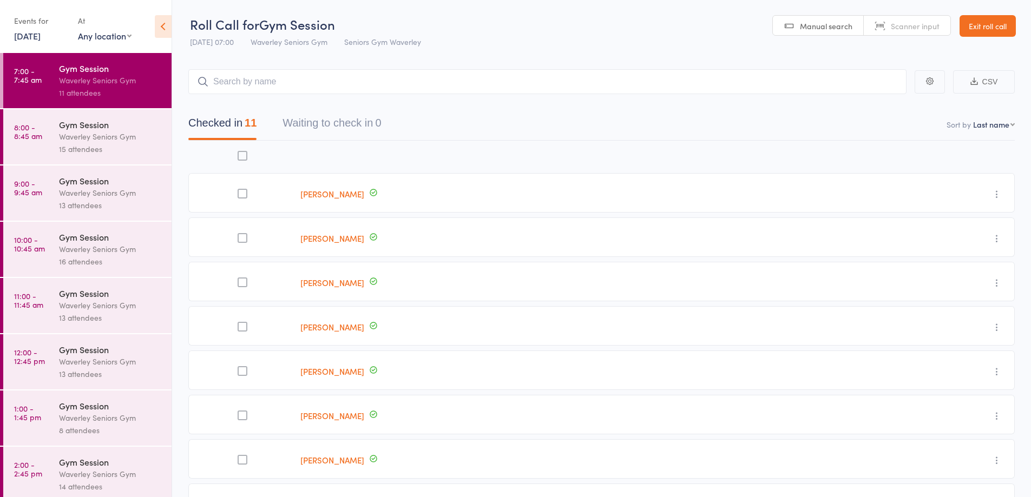
click at [92, 136] on div "Waverley Seniors Gym" at bounding box center [110, 136] width 103 height 12
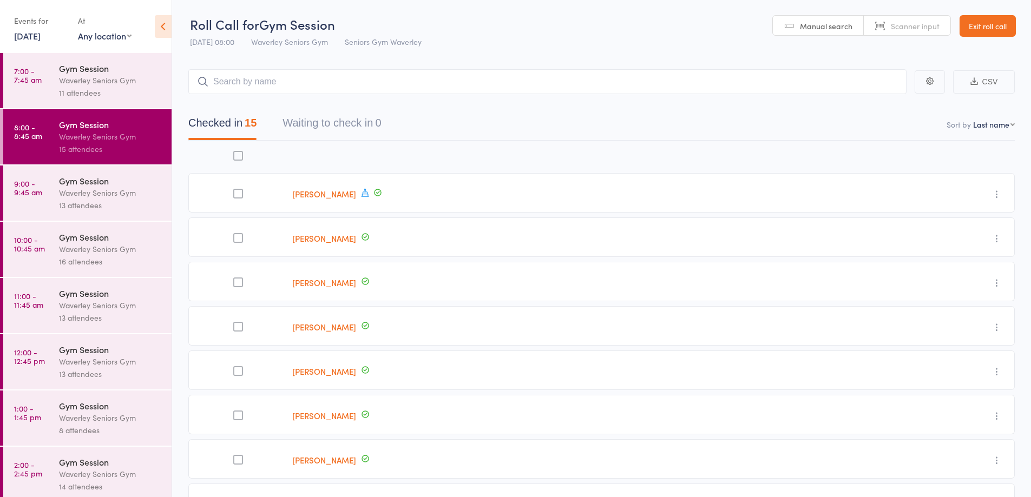
click at [75, 191] on div "Waverley Seniors Gym" at bounding box center [110, 193] width 103 height 12
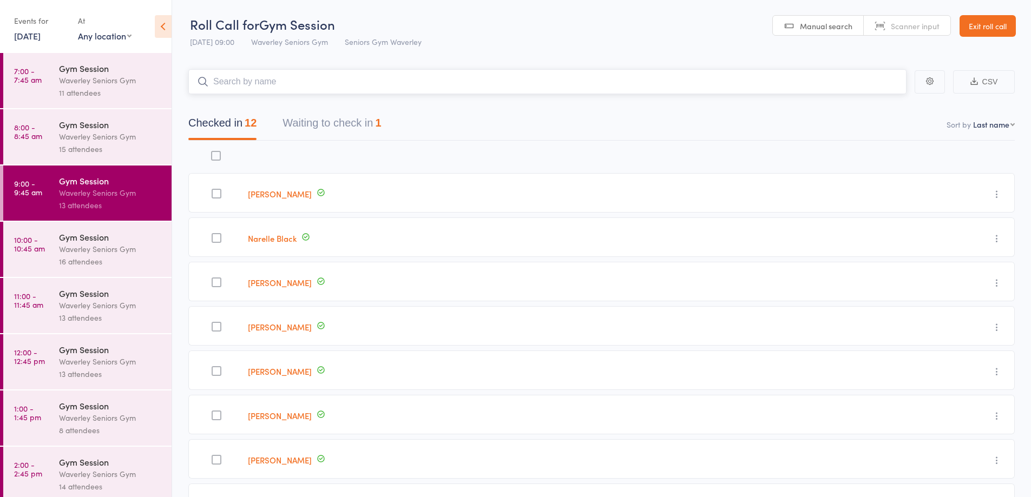
click at [309, 116] on button "Waiting to check in 1" at bounding box center [331, 125] width 98 height 29
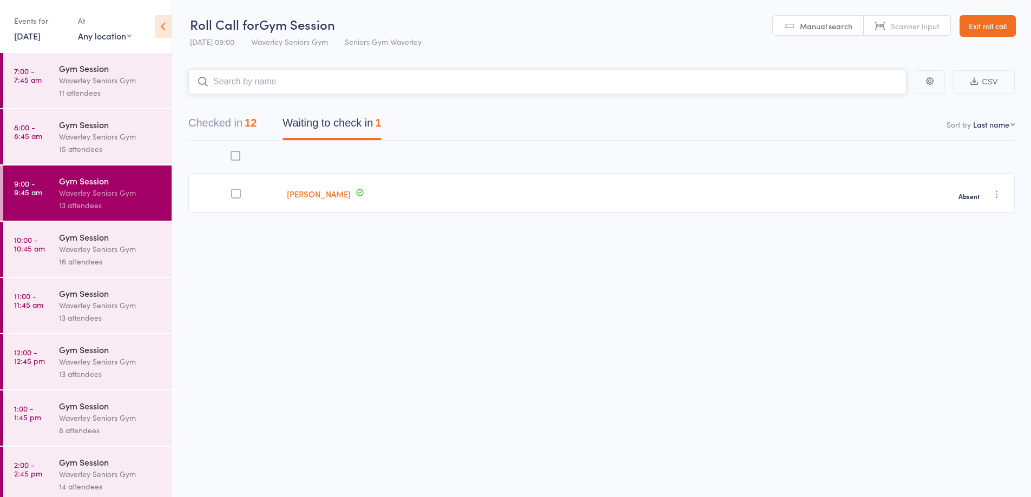
click at [217, 124] on button "Checked in 12" at bounding box center [222, 125] width 68 height 29
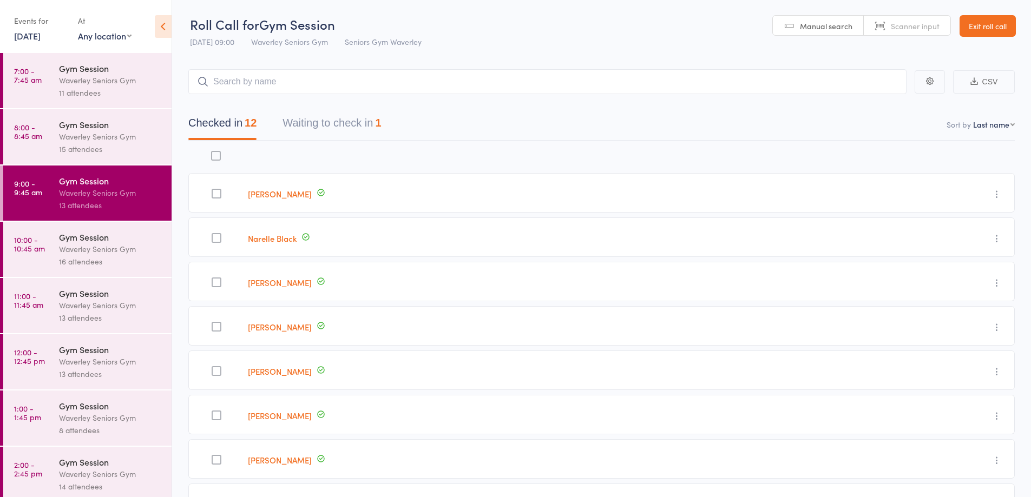
click at [89, 242] on div "Gym Session" at bounding box center [110, 237] width 103 height 12
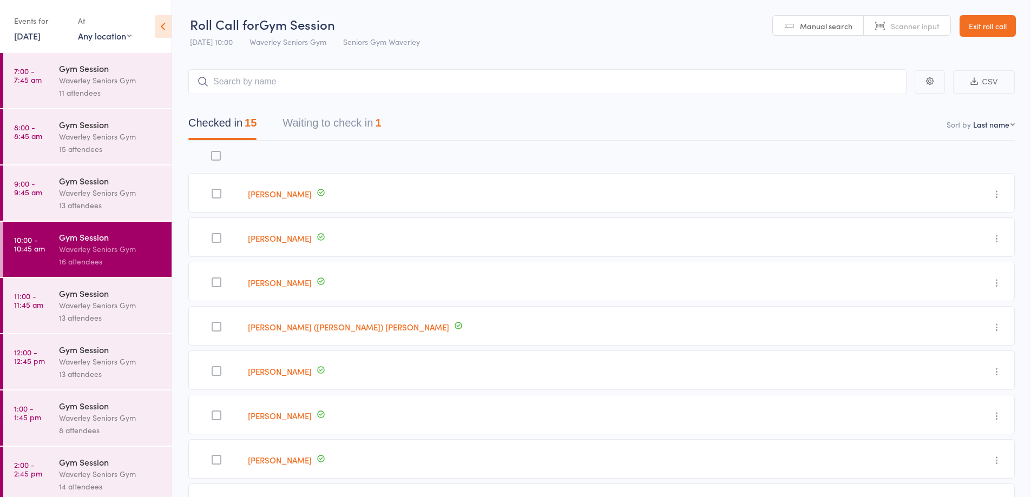
click at [304, 124] on button "Waiting to check in 1" at bounding box center [331, 125] width 98 height 29
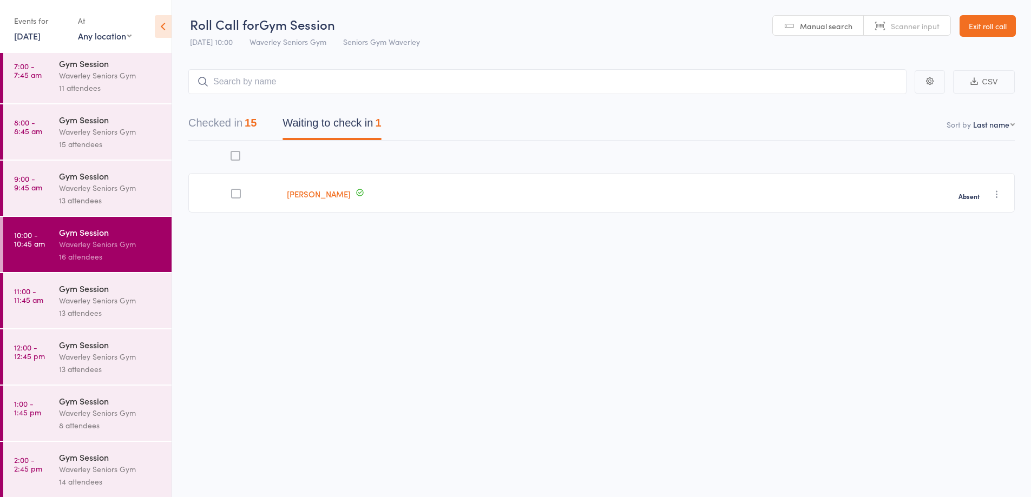
scroll to position [6, 0]
click at [103, 288] on div "Gym Session" at bounding box center [110, 287] width 103 height 12
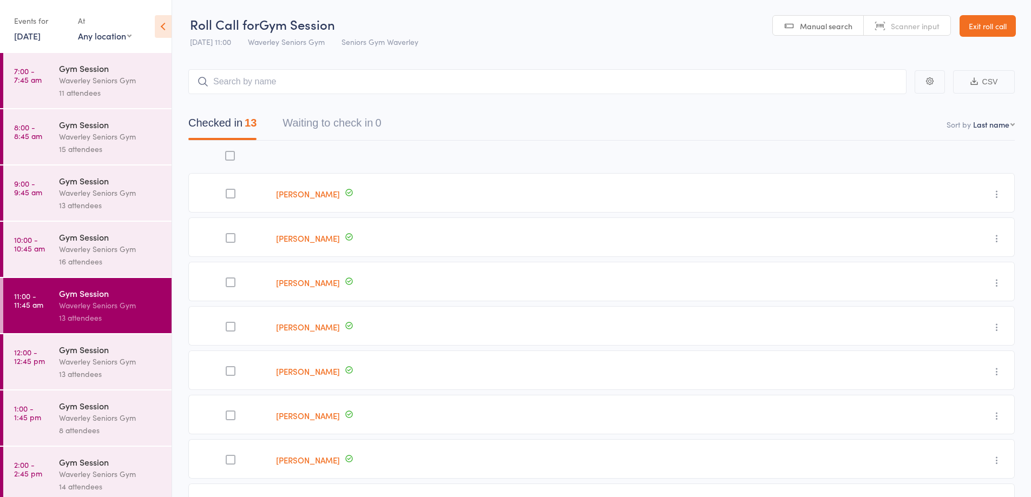
click at [79, 360] on div "Waverley Seniors Gym" at bounding box center [110, 361] width 103 height 12
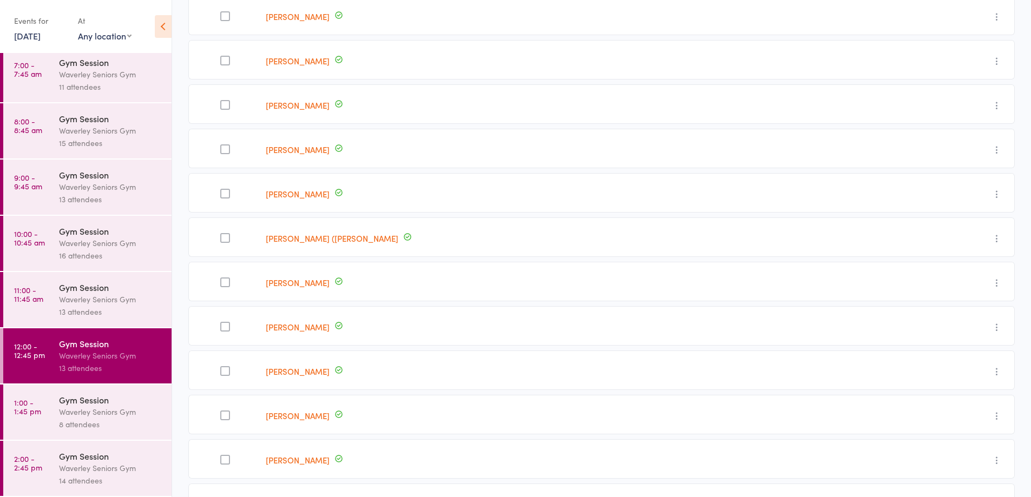
scroll to position [216, 0]
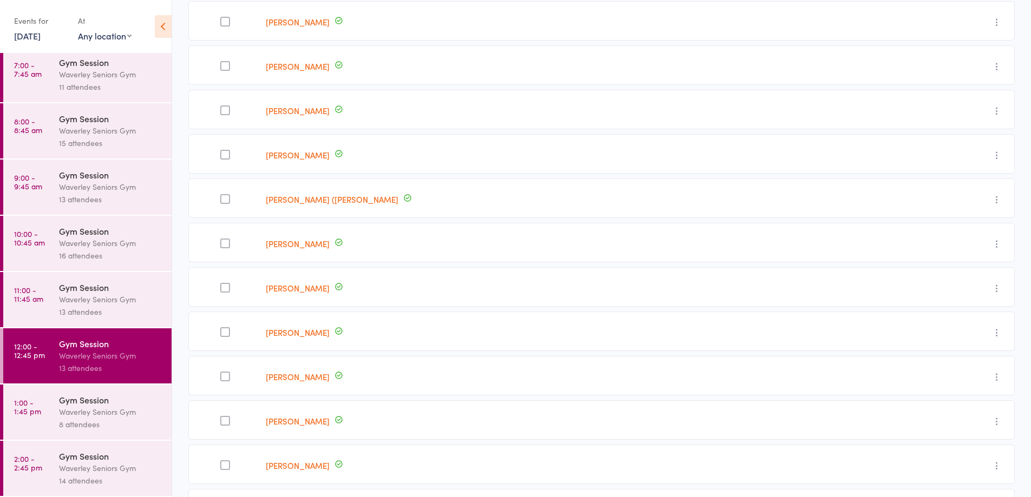
click at [87, 404] on div "Gym Session" at bounding box center [110, 400] width 103 height 12
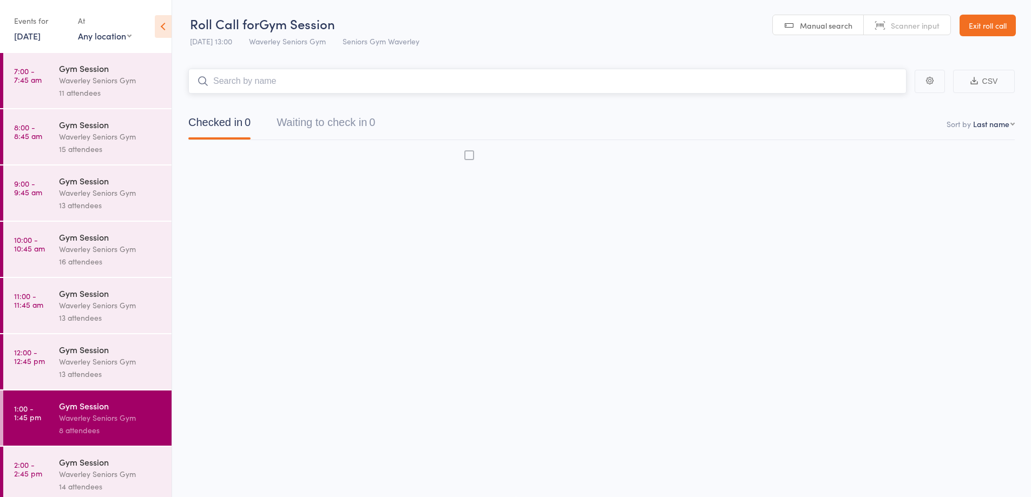
scroll to position [1, 0]
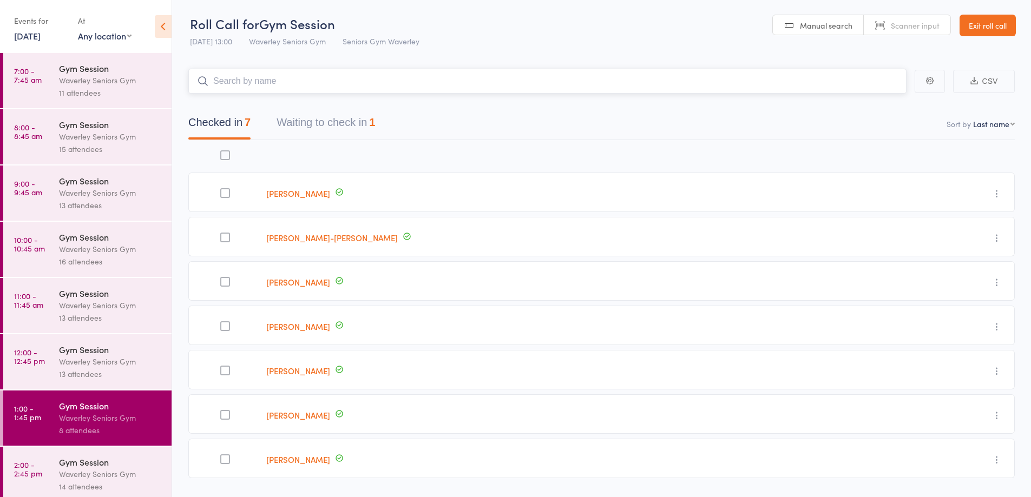
click at [355, 121] on button "Waiting to check in 1" at bounding box center [325, 125] width 98 height 29
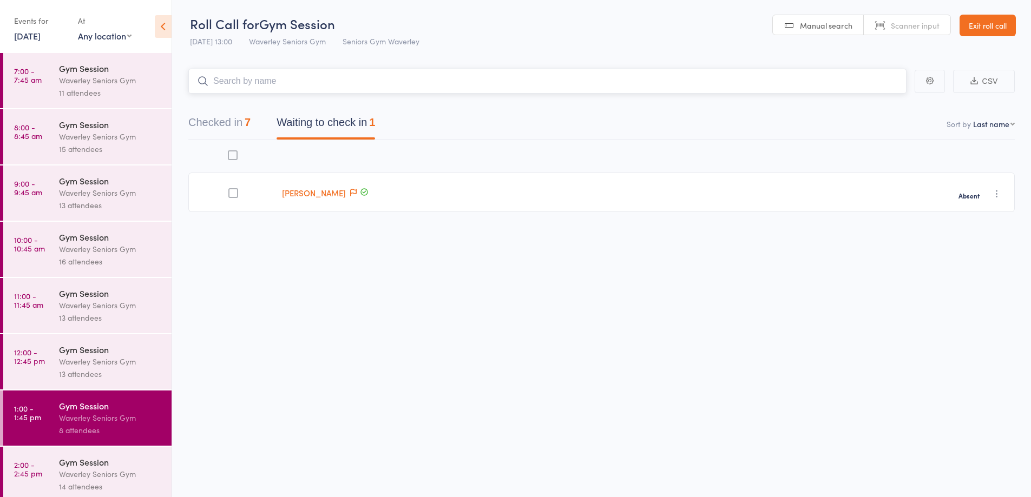
click at [240, 123] on button "Checked in 7" at bounding box center [219, 125] width 62 height 29
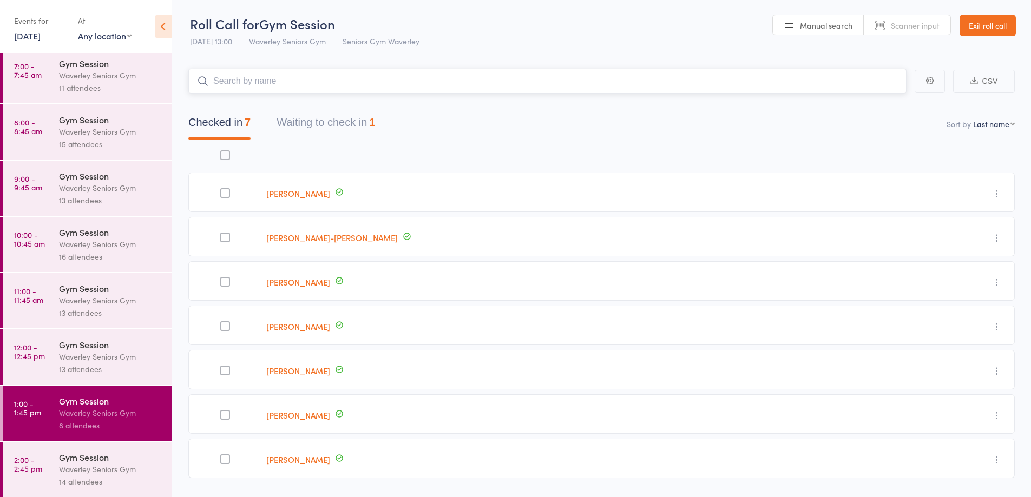
scroll to position [6, 0]
click at [69, 466] on div "Waverley Seniors Gym" at bounding box center [110, 468] width 103 height 12
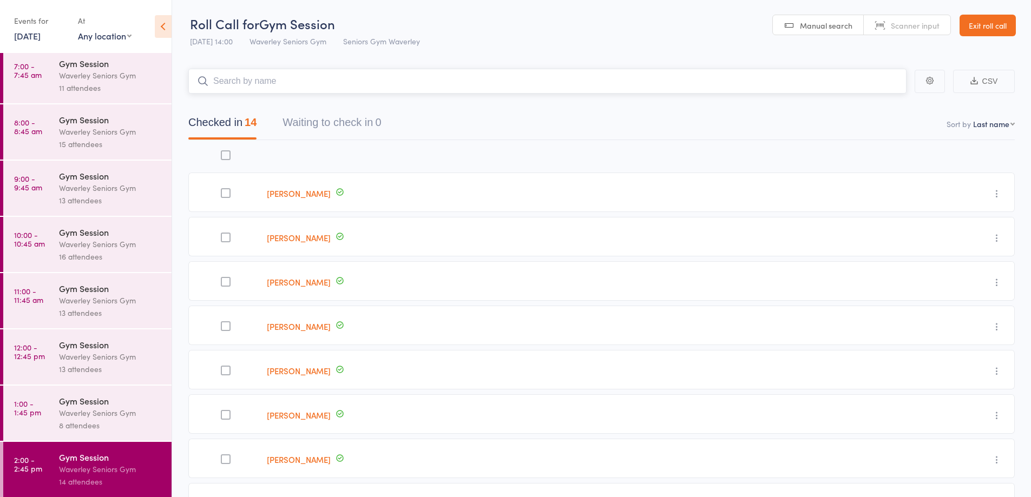
scroll to position [6, 0]
click at [35, 41] on link "8 Aug, 2025" at bounding box center [27, 36] width 27 height 12
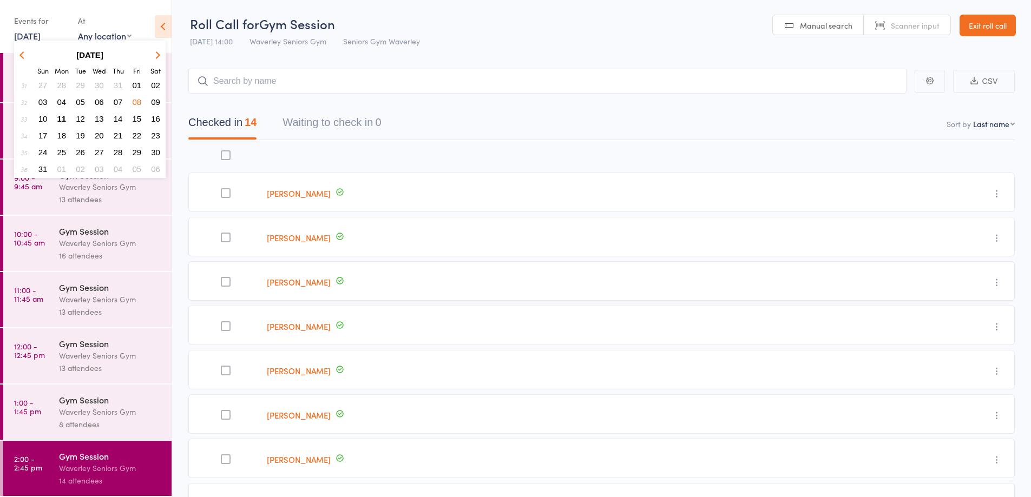
click at [62, 118] on span "11" at bounding box center [61, 118] width 9 height 9
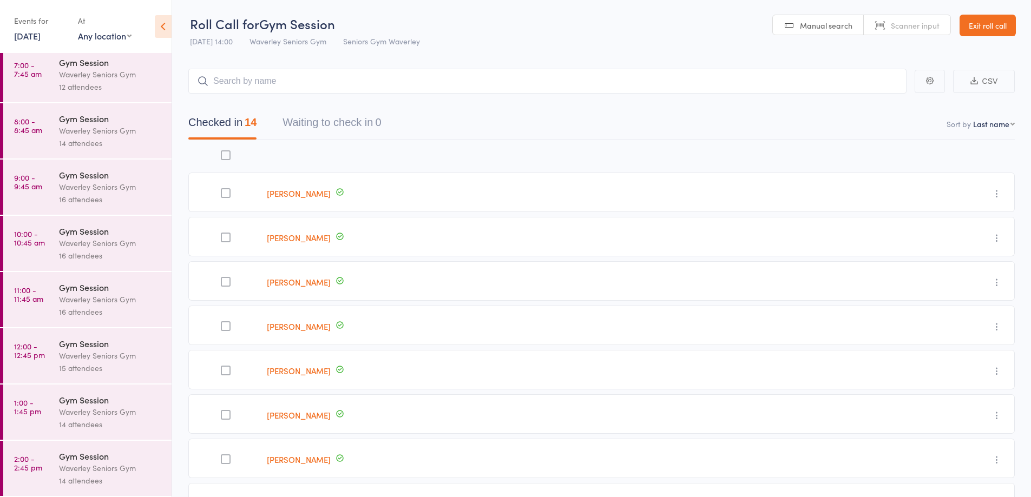
click at [87, 71] on div "Waverley Seniors Gym" at bounding box center [110, 74] width 103 height 12
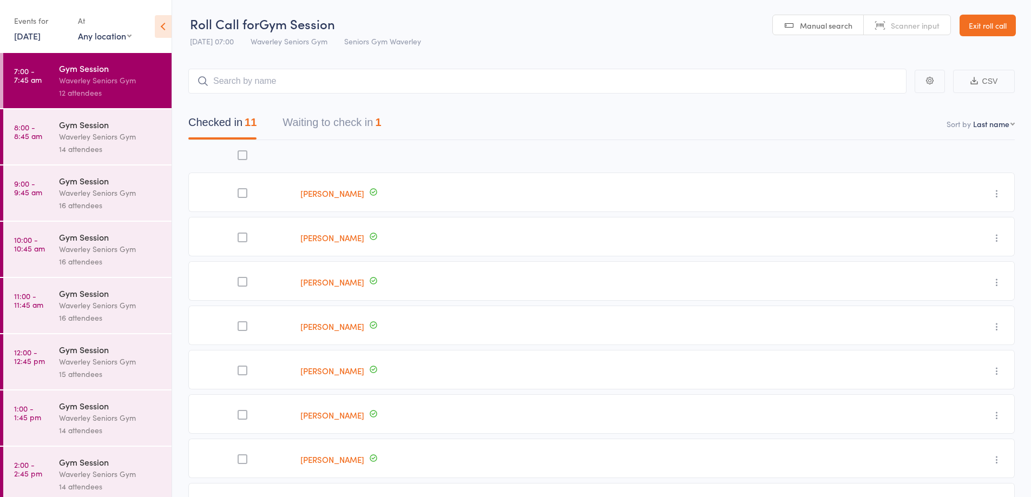
click at [82, 134] on div "Waverley Seniors Gym" at bounding box center [110, 136] width 103 height 12
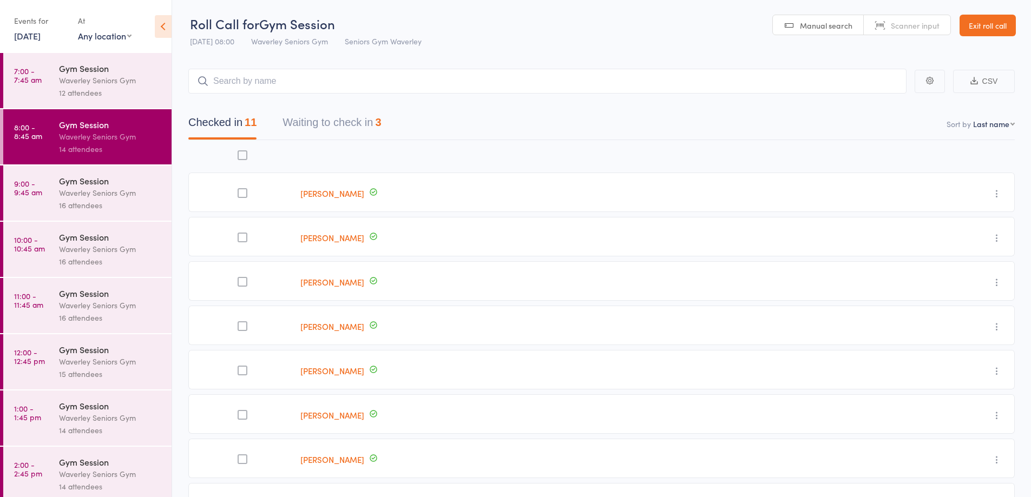
click at [323, 124] on button "Waiting to check in 3" at bounding box center [331, 125] width 98 height 29
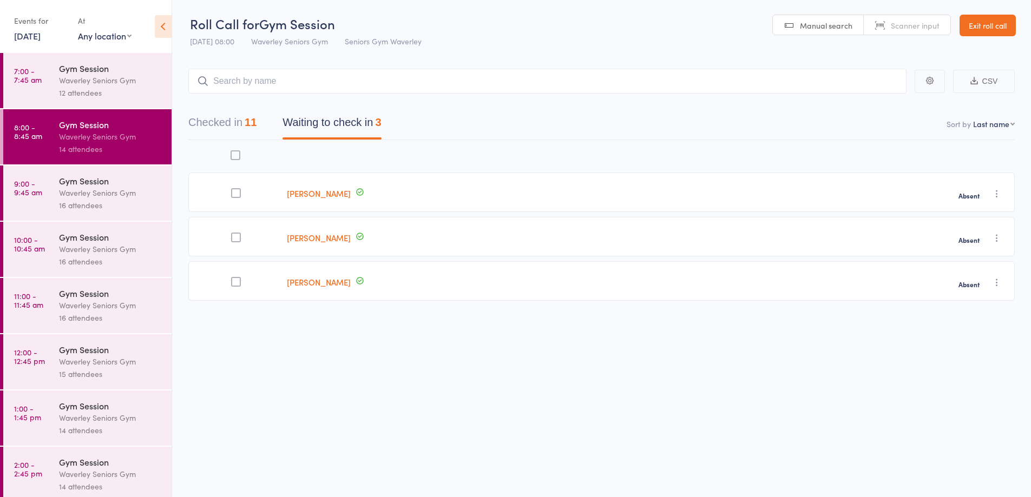
click at [80, 199] on div "16 attendees" at bounding box center [110, 205] width 103 height 12
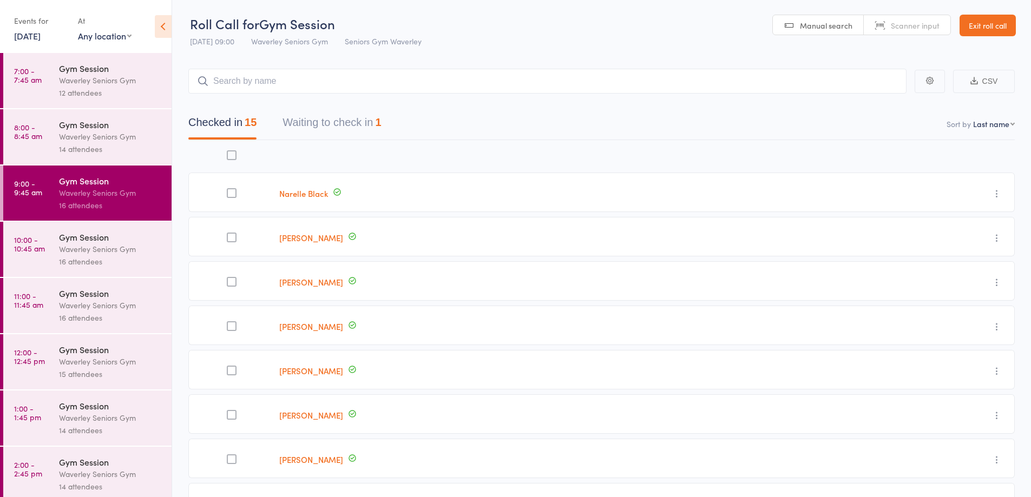
click at [80, 248] on div "Waverley Seniors Gym" at bounding box center [110, 249] width 103 height 12
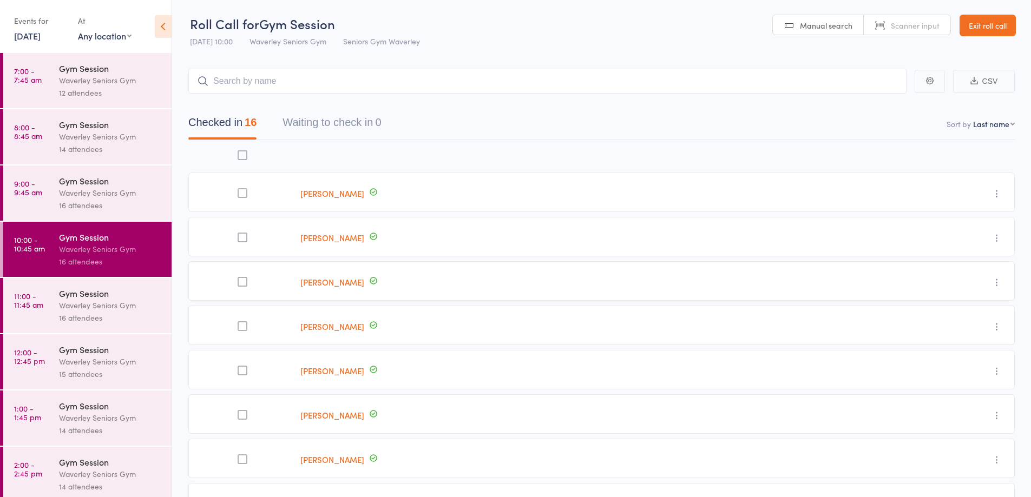
click at [78, 302] on div "Waverley Seniors Gym" at bounding box center [110, 305] width 103 height 12
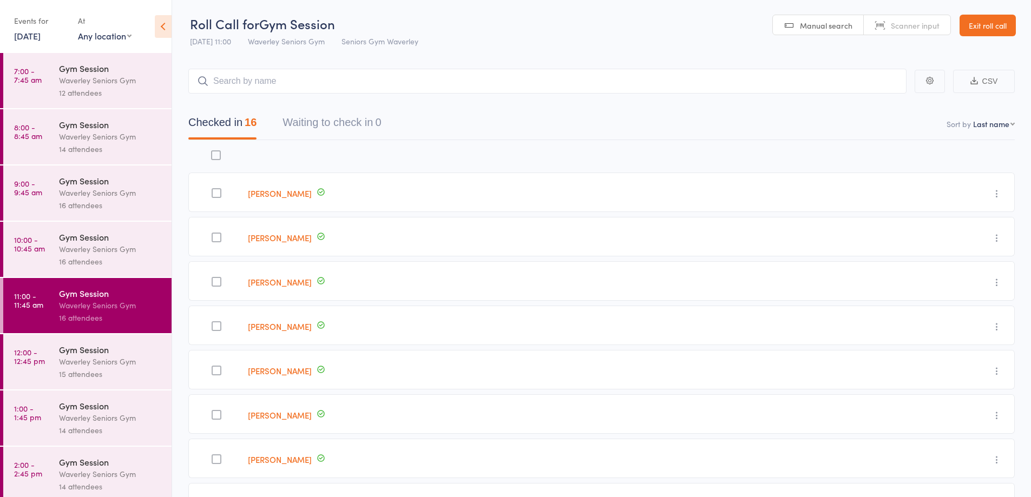
click at [83, 358] on div "Waverley Seniors Gym" at bounding box center [110, 361] width 103 height 12
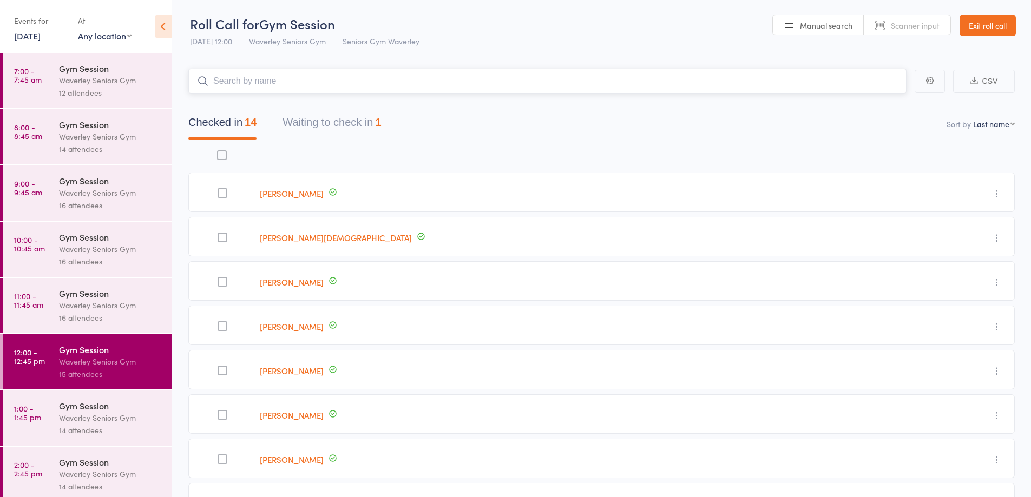
click at [328, 121] on button "Waiting to check in 1" at bounding box center [331, 125] width 98 height 29
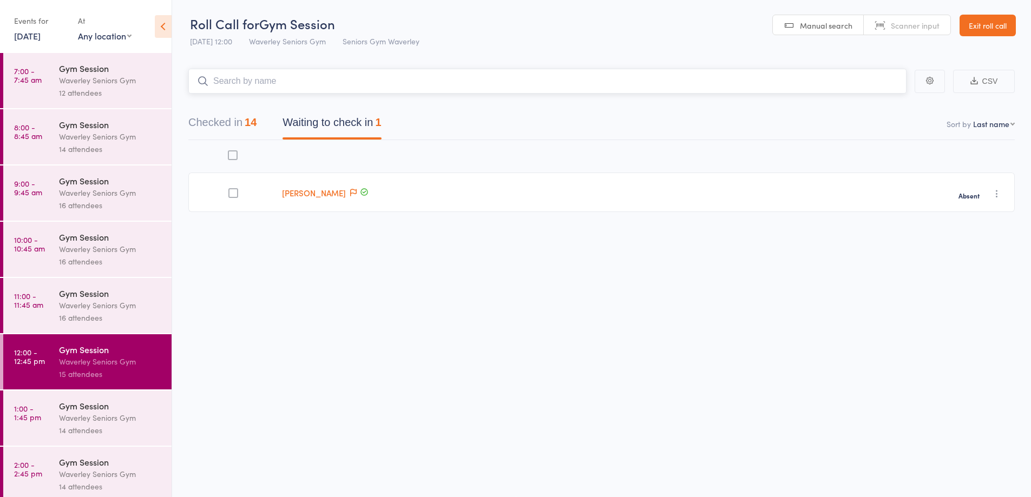
click at [234, 128] on button "Checked in 14" at bounding box center [222, 125] width 68 height 29
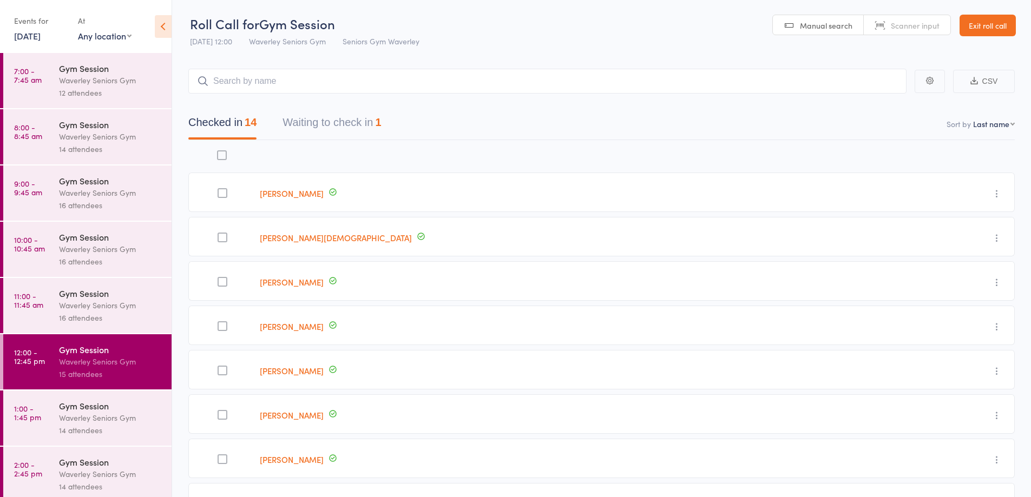
click at [102, 414] on div "Waverley Seniors Gym" at bounding box center [110, 418] width 103 height 12
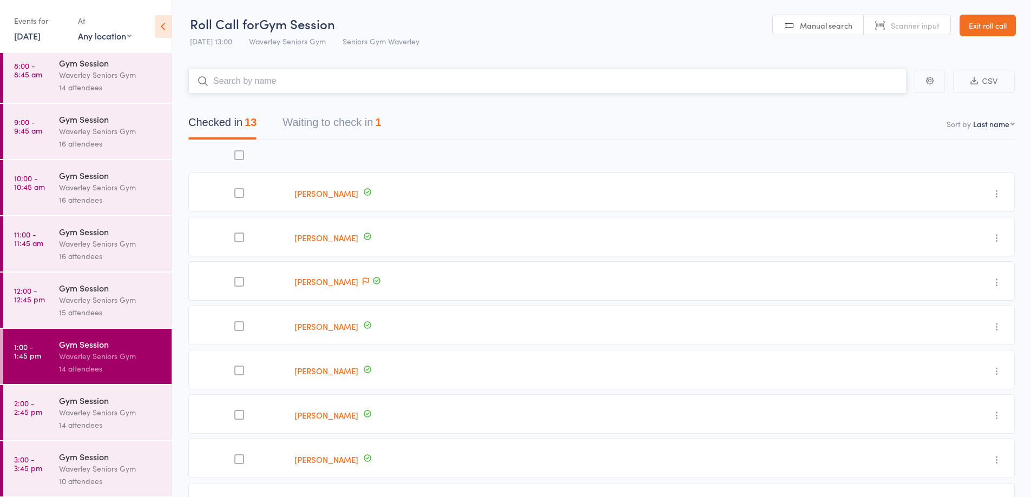
scroll to position [62, 0]
click at [99, 412] on div "Waverley Seniors Gym" at bounding box center [110, 412] width 103 height 12
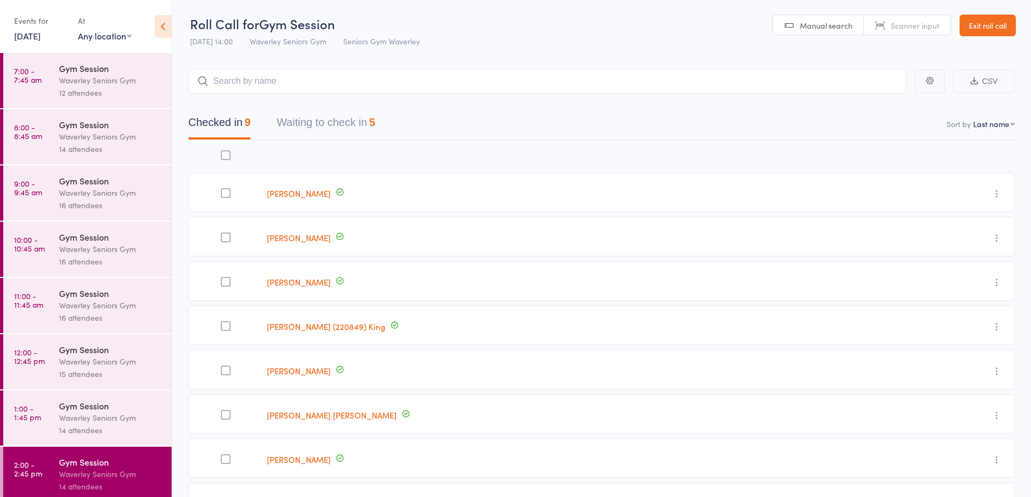
click at [359, 122] on button "Waiting to check in 5" at bounding box center [325, 125] width 98 height 29
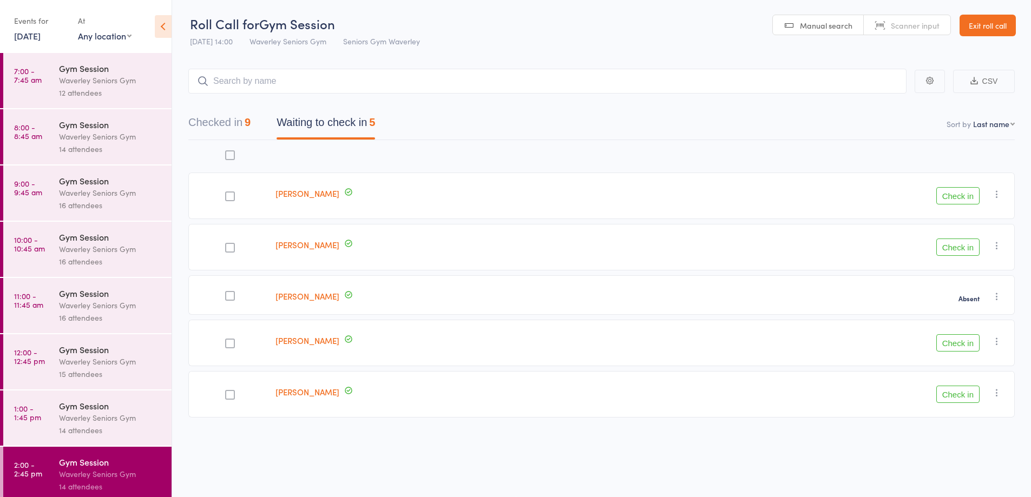
click at [957, 248] on button "Check in" at bounding box center [957, 247] width 43 height 17
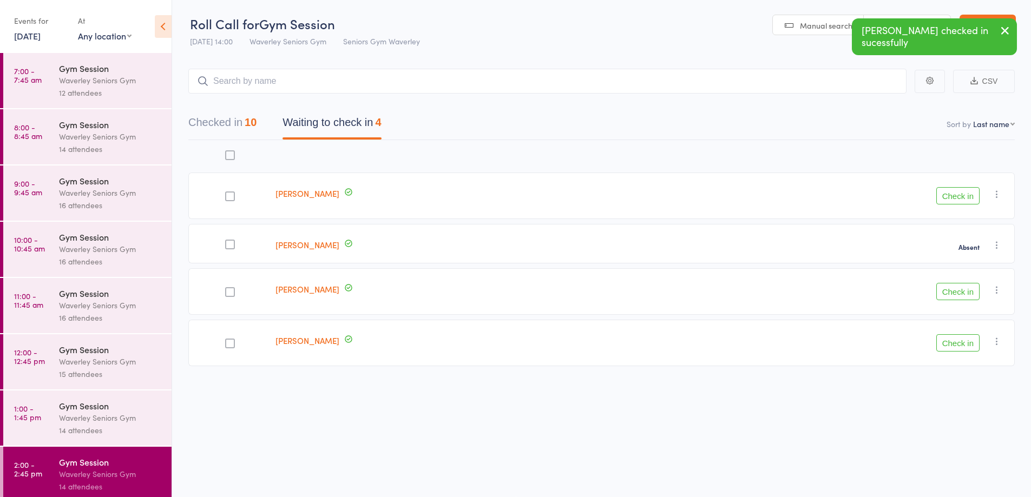
click at [956, 293] on button "Check in" at bounding box center [957, 291] width 43 height 17
click at [962, 292] on button "Check in" at bounding box center [957, 291] width 43 height 17
click at [955, 200] on button "Check in" at bounding box center [957, 195] width 43 height 17
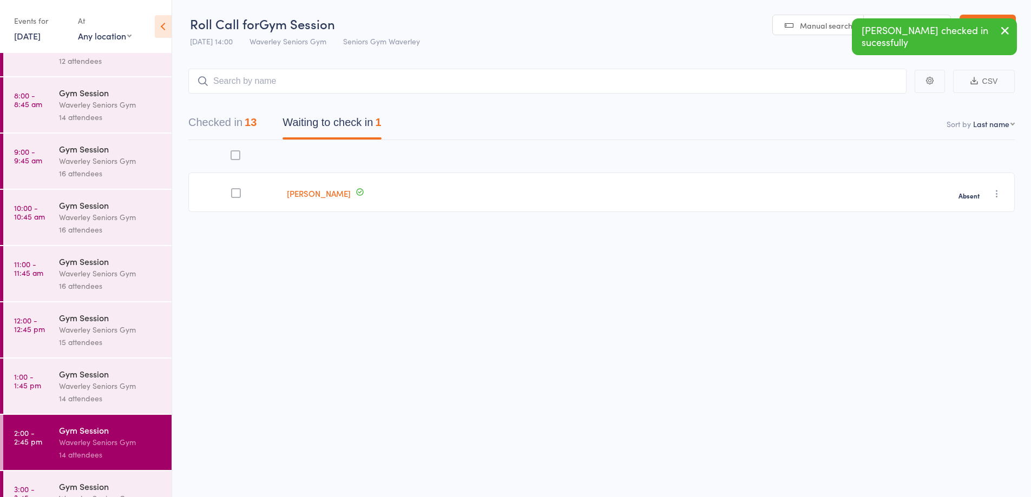
scroll to position [62, 0]
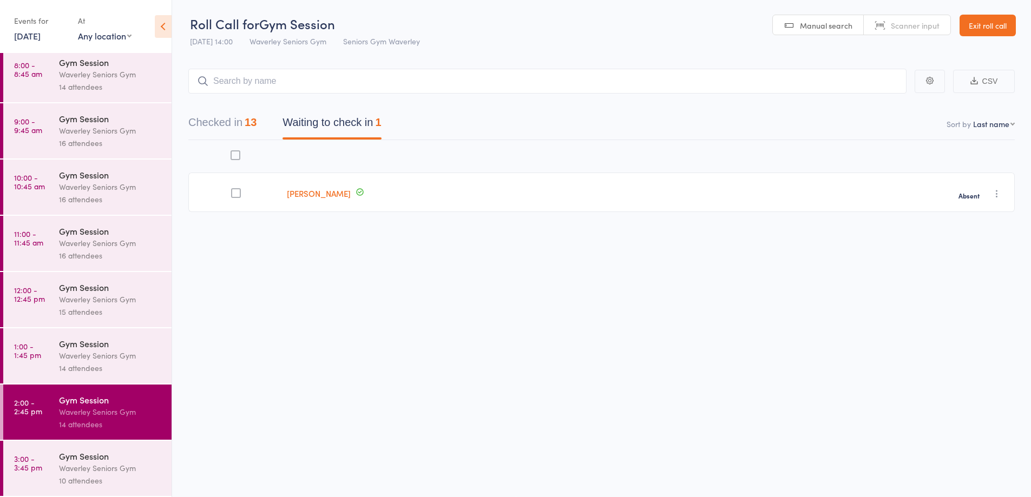
click at [90, 466] on div "Waverley Seniors Gym" at bounding box center [110, 468] width 103 height 12
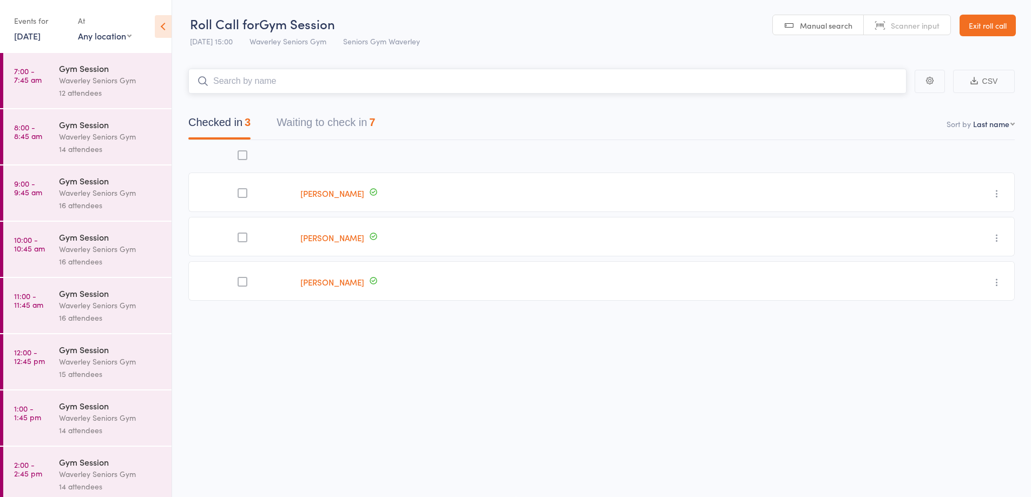
click at [354, 131] on button "Waiting to check in 7" at bounding box center [325, 125] width 98 height 29
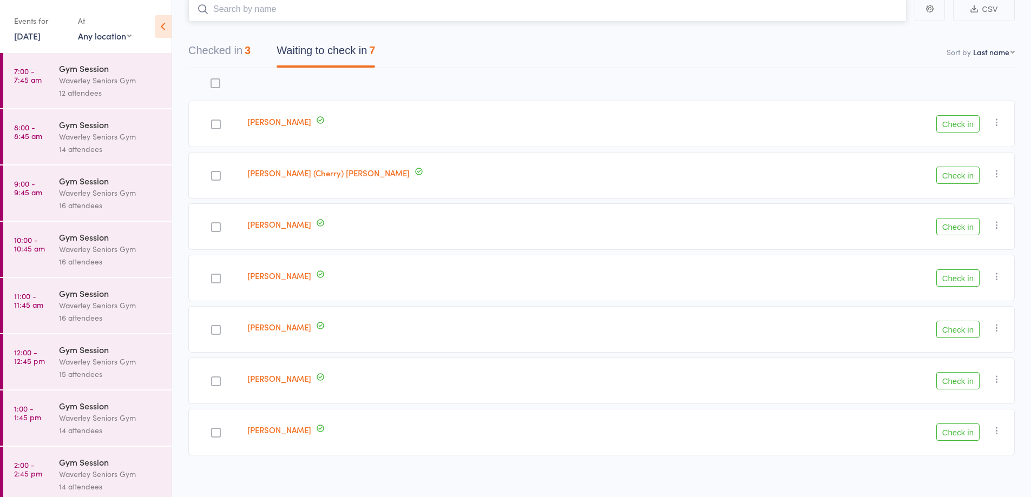
scroll to position [79, 0]
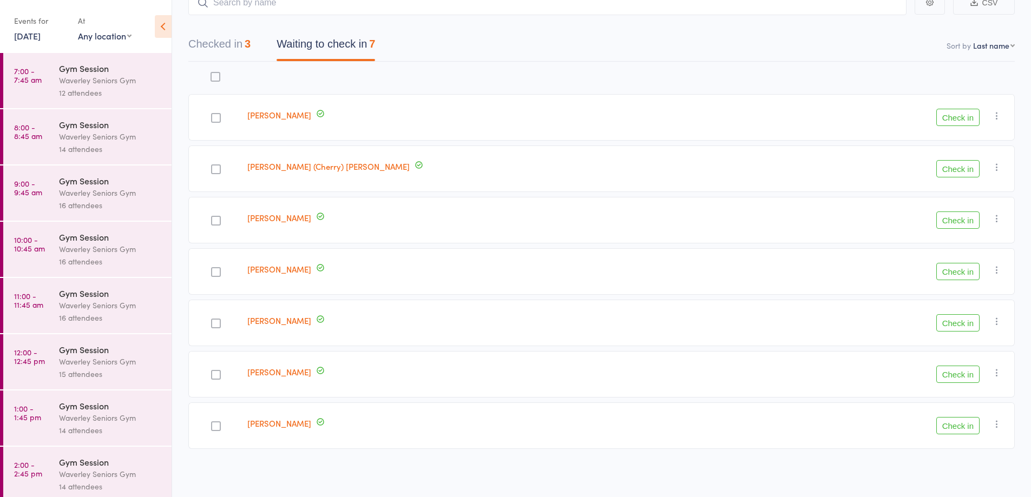
click at [943, 169] on button "Check in" at bounding box center [957, 168] width 43 height 17
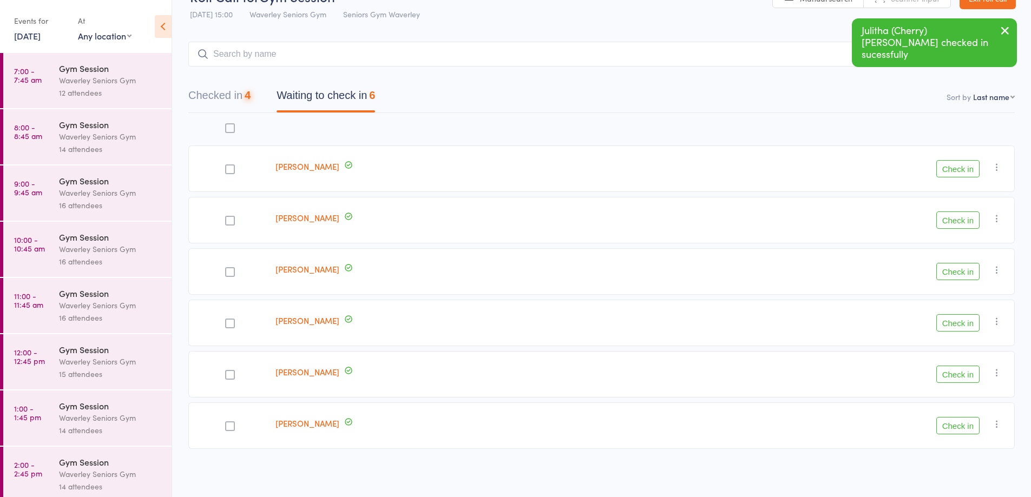
scroll to position [28, 0]
click at [953, 220] on button "Check in" at bounding box center [957, 220] width 43 height 17
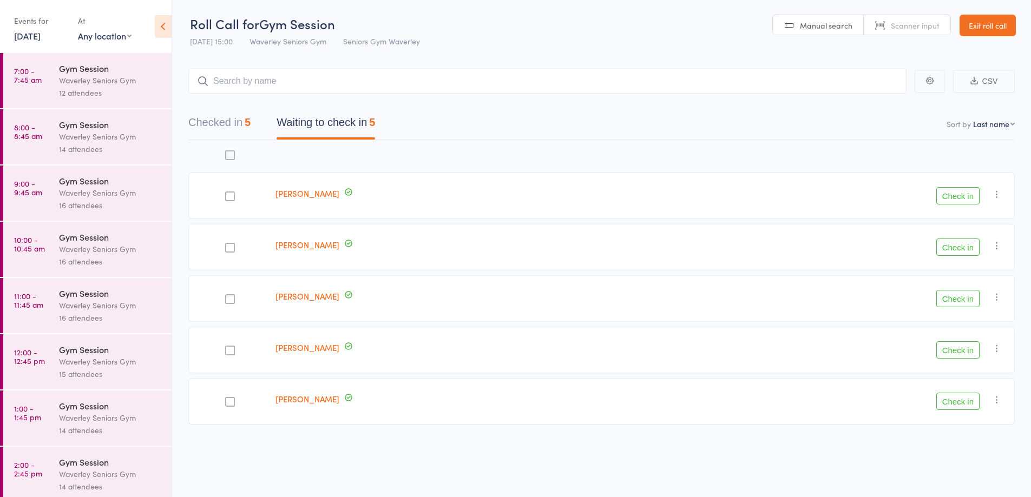
click at [958, 404] on button "Check in" at bounding box center [957, 401] width 43 height 17
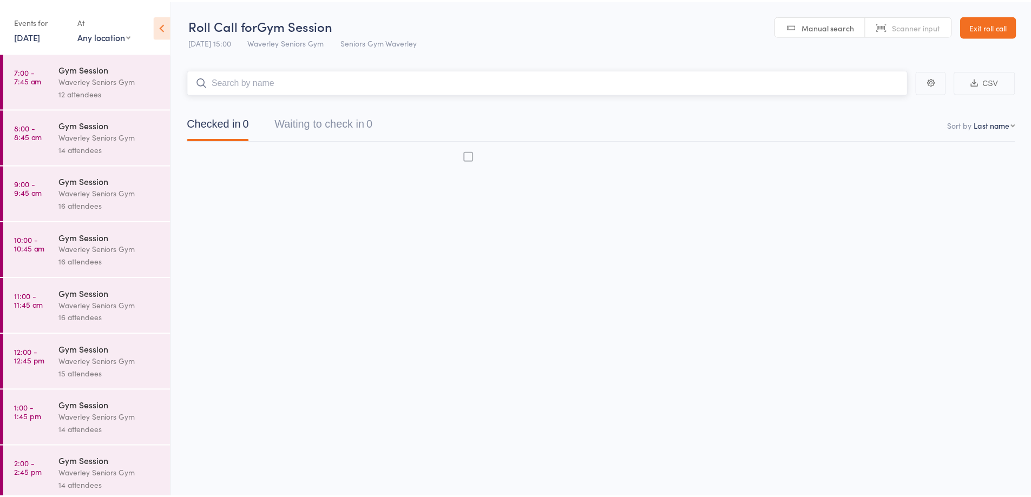
scroll to position [1, 0]
